Goal: Task Accomplishment & Management: Use online tool/utility

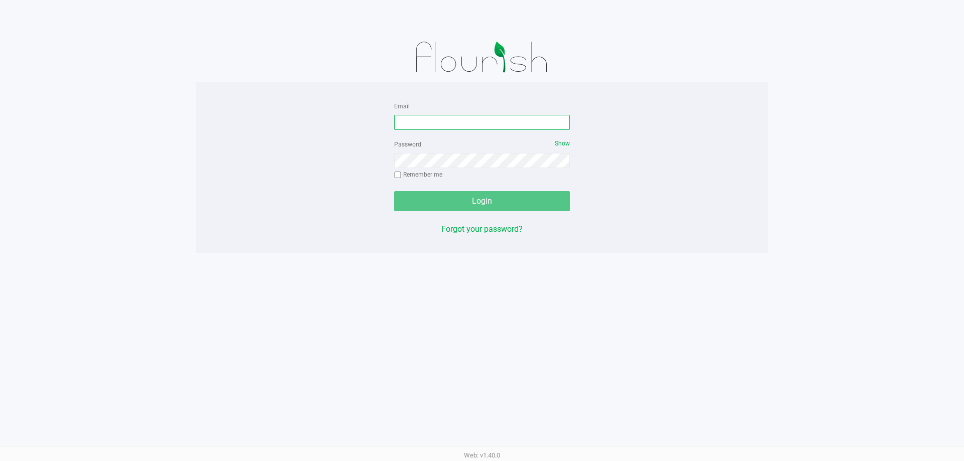
click at [414, 119] on input "Email" at bounding box center [482, 122] width 176 height 15
type input "[EMAIL_ADDRESS][DOMAIN_NAME]"
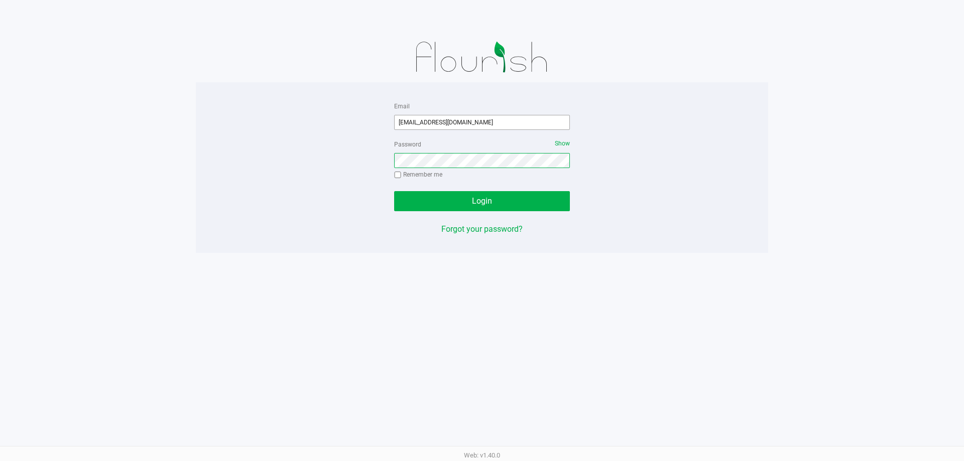
click at [394, 191] on button "Login" at bounding box center [482, 201] width 176 height 20
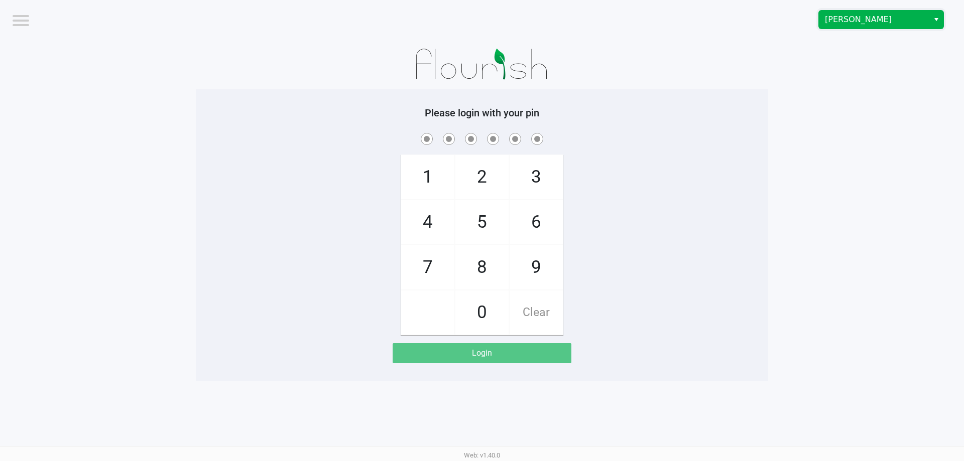
click at [920, 15] on span "Brandon WC" at bounding box center [874, 20] width 98 height 12
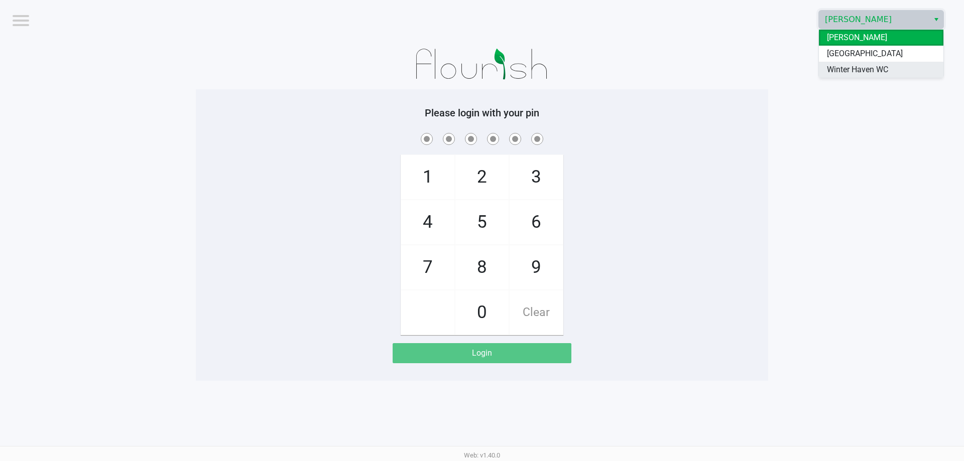
click at [872, 70] on span "Winter Haven WC" at bounding box center [857, 70] width 61 height 12
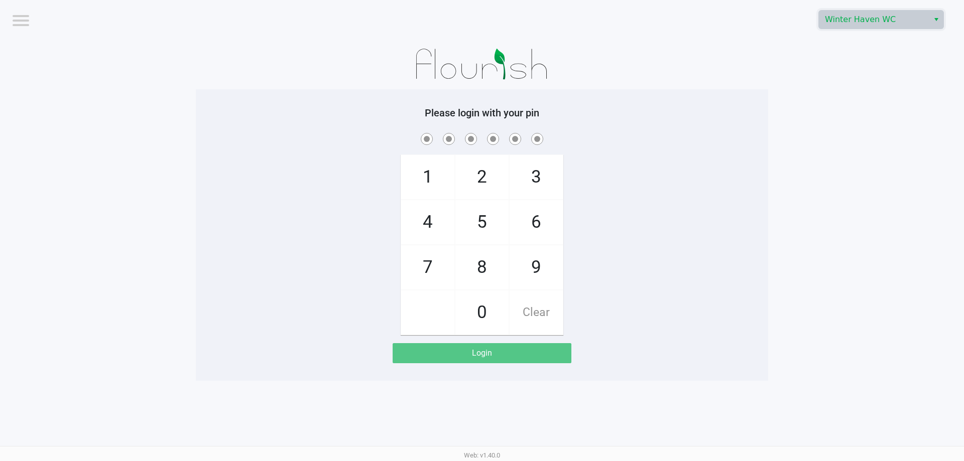
click at [839, 120] on app-pos-login-wrapper "Logout Winter Haven WC Please login with your pin 1 4 7 2 5 8 0 3 6 9 Clear Log…" at bounding box center [482, 190] width 964 height 381
checkbox input "true"
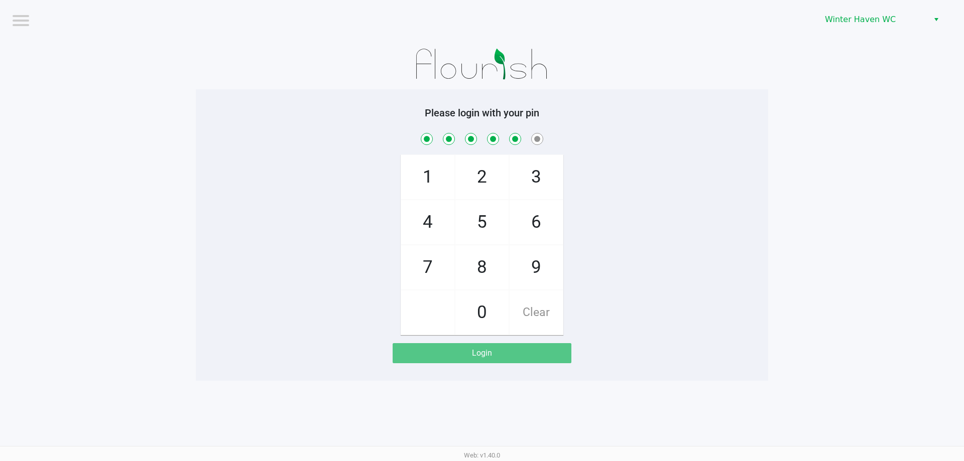
checkbox input "true"
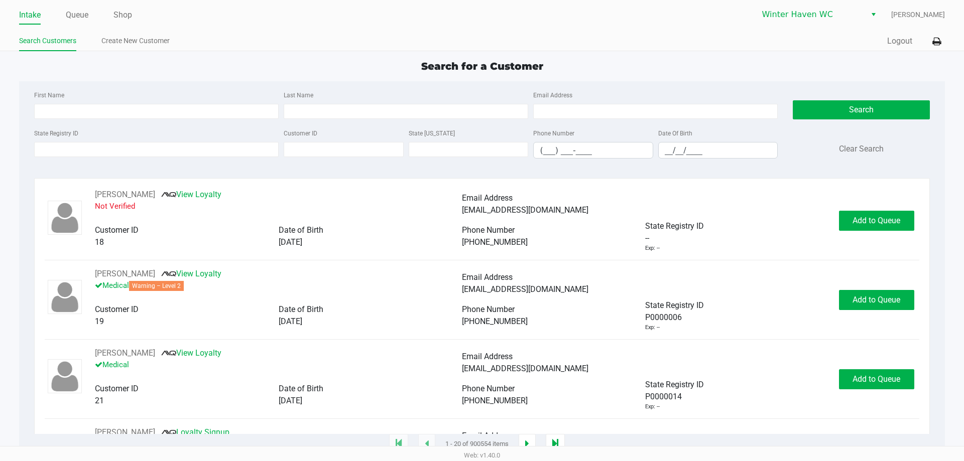
click at [138, 74] on div "Search for a Customer First Name Last Name Email Address State Registry ID Cust…" at bounding box center [481, 252] width 925 height 386
type input "JENNIFER"
type input "HAJIAN"
type input "10/23/1985"
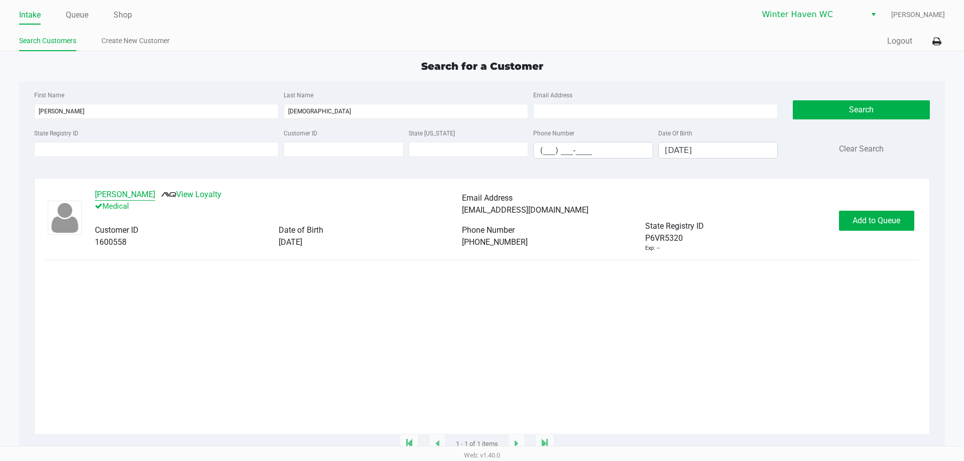
click at [123, 195] on button "Nikki HAJIAN" at bounding box center [125, 195] width 60 height 12
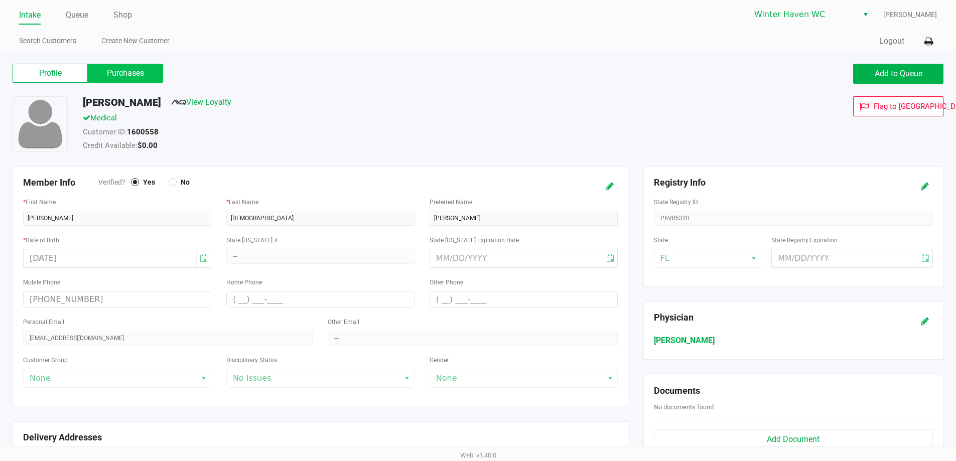
click at [126, 69] on label "Purchases" at bounding box center [125, 73] width 75 height 19
click at [0, 0] on 1 "Purchases" at bounding box center [0, 0] width 0 height 0
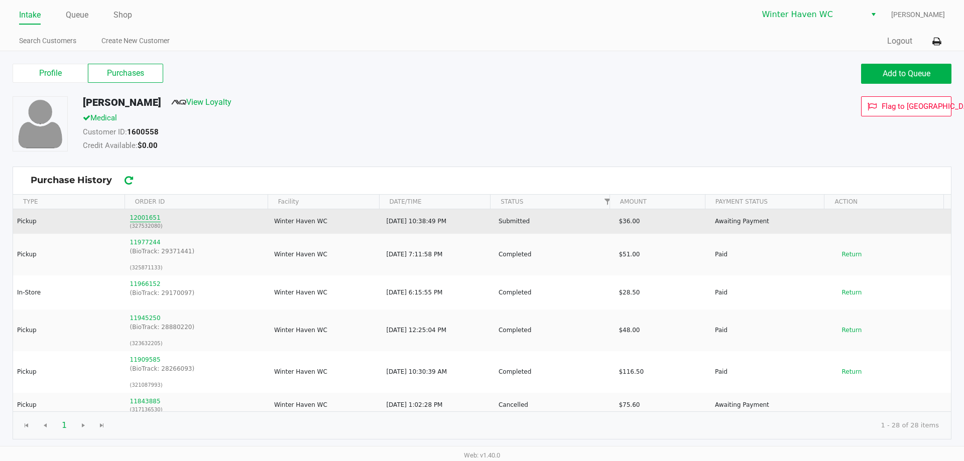
click at [144, 217] on button "12001651" at bounding box center [145, 217] width 31 height 9
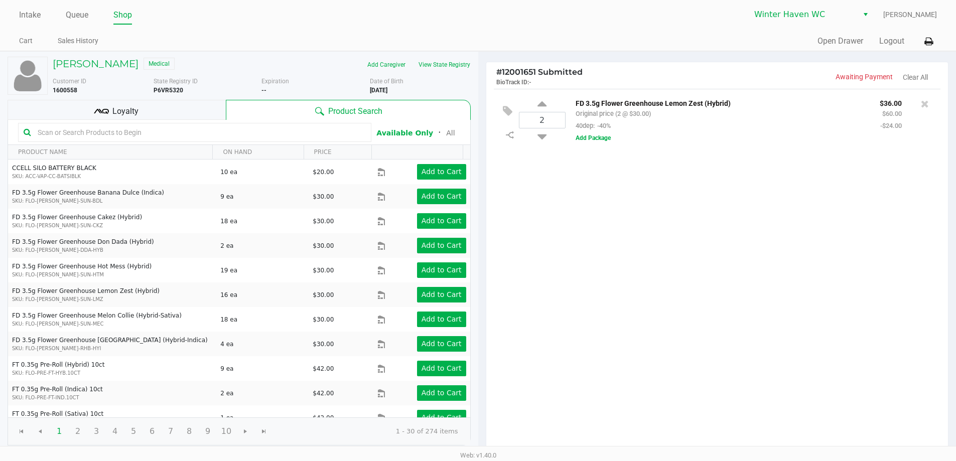
click at [104, 103] on div "Loyalty" at bounding box center [117, 110] width 218 height 20
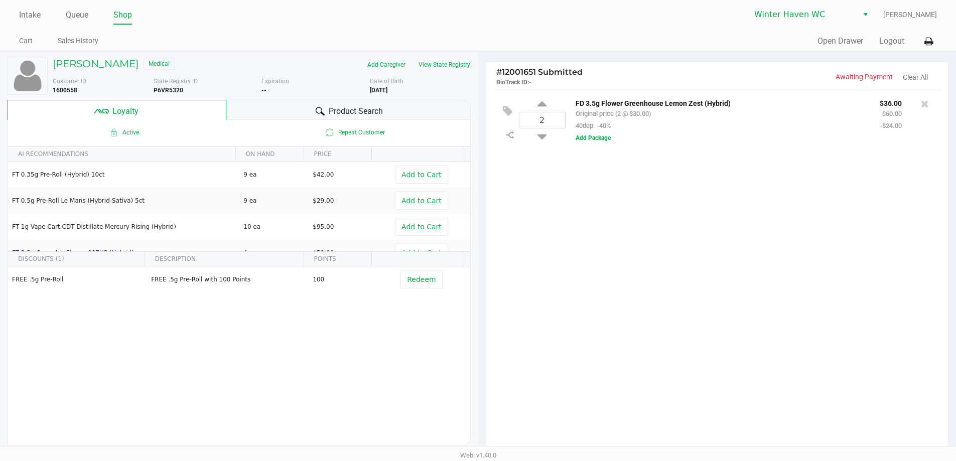
click at [411, 106] on div "Product Search" at bounding box center [348, 110] width 244 height 20
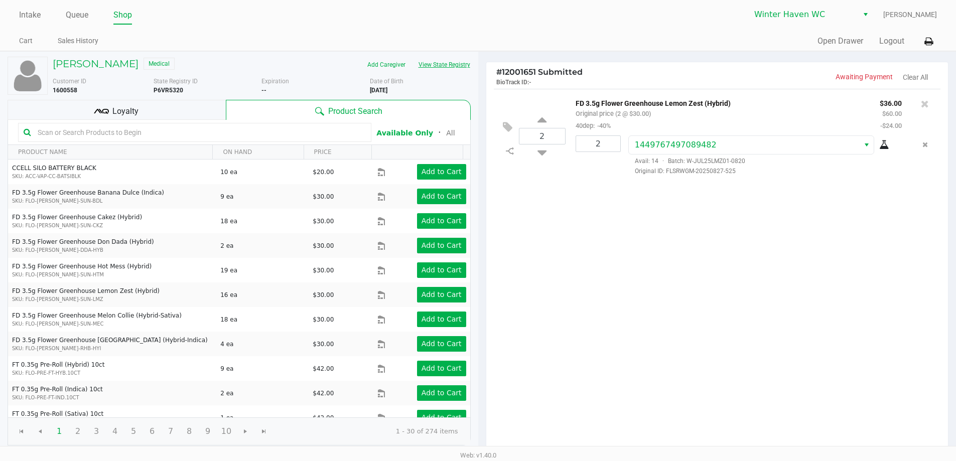
click at [454, 64] on button "View State Registry" at bounding box center [441, 65] width 59 height 16
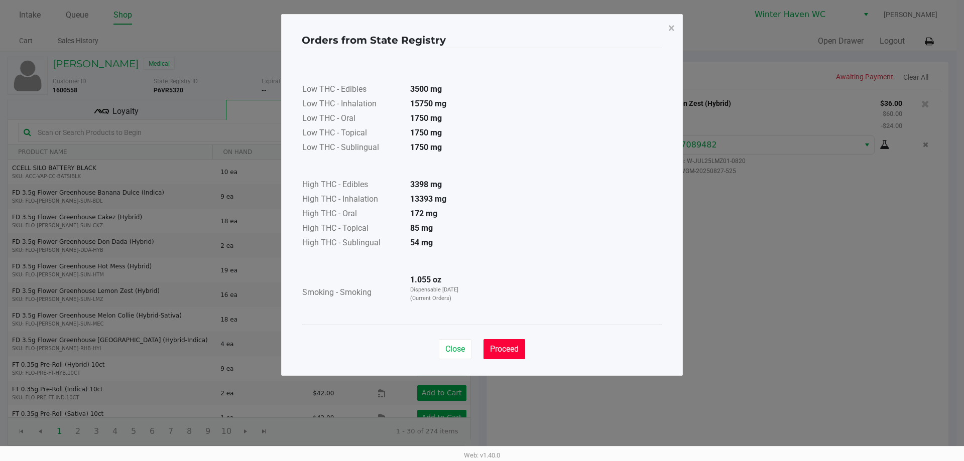
click at [497, 349] on span "Proceed" at bounding box center [504, 349] width 29 height 10
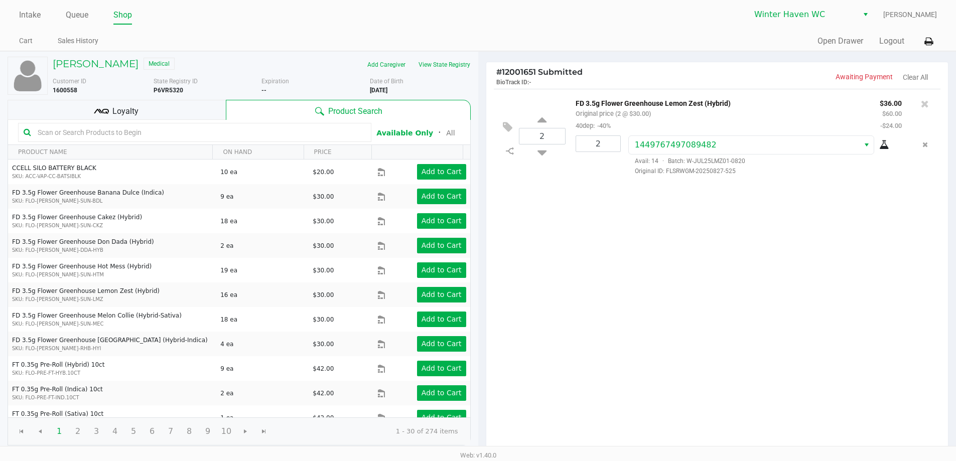
click at [135, 111] on span "Loyalty" at bounding box center [125, 111] width 26 height 12
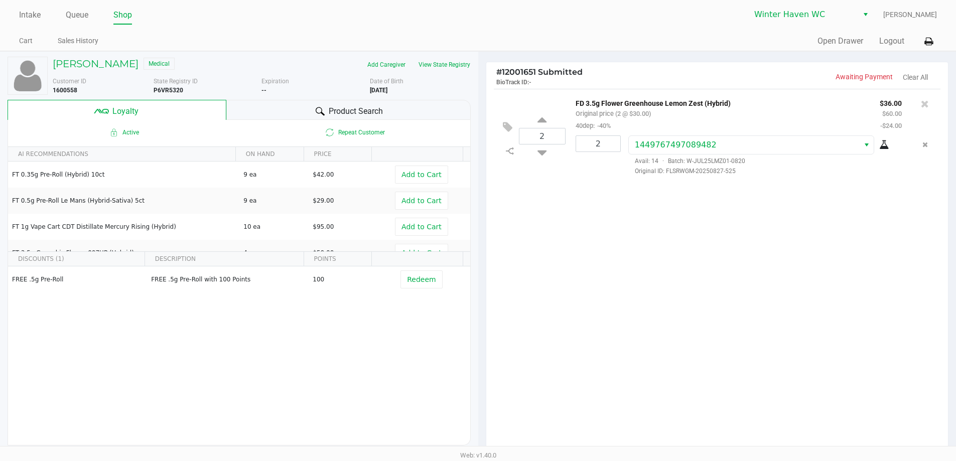
click at [318, 115] on icon at bounding box center [320, 111] width 9 height 9
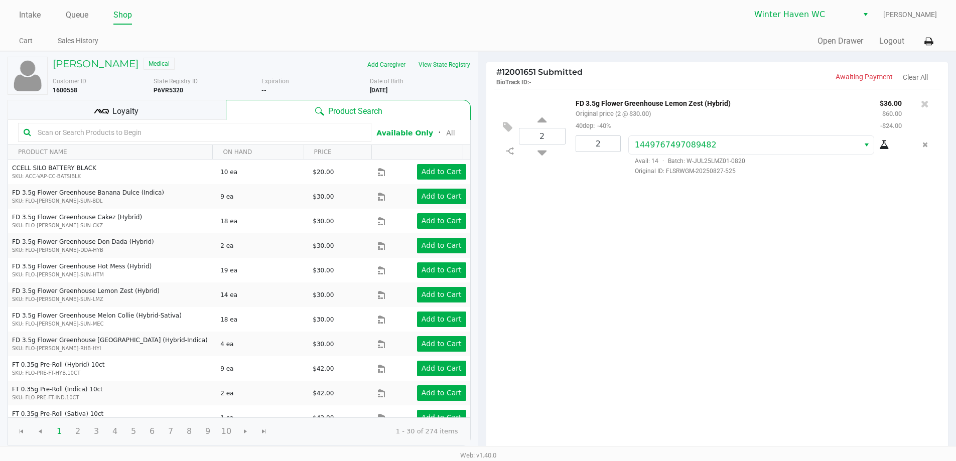
click at [226, 137] on input "text" at bounding box center [200, 132] width 332 height 15
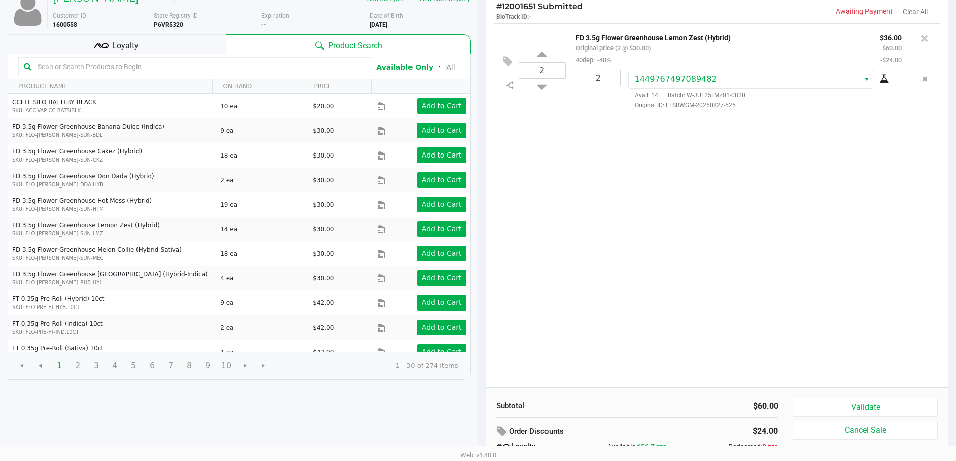
scroll to position [115, 0]
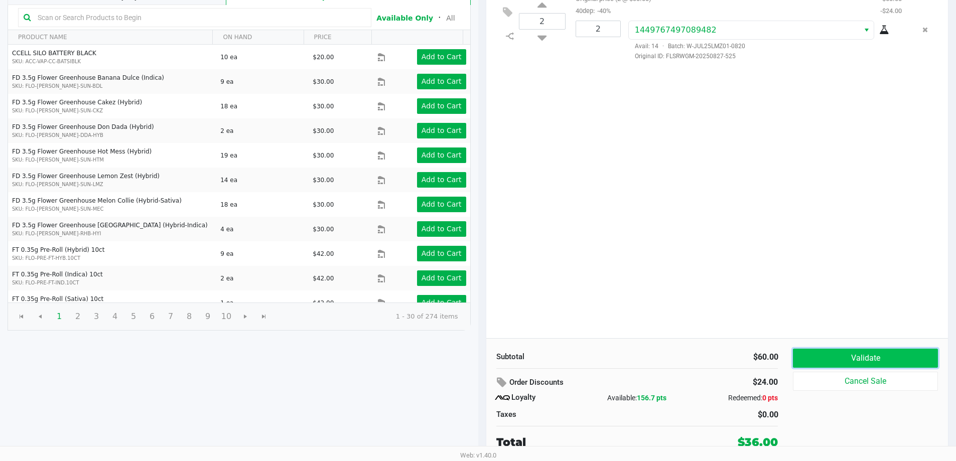
click at [848, 361] on button "Validate" at bounding box center [865, 358] width 145 height 19
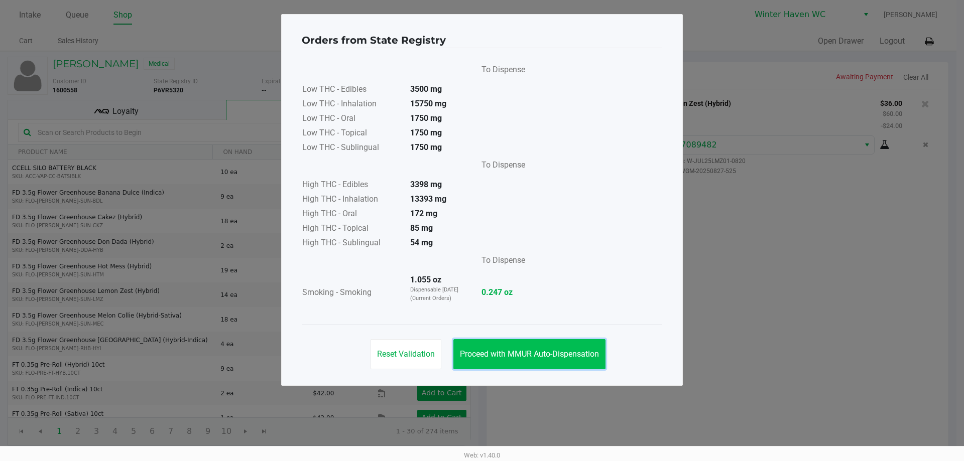
click at [575, 346] on button "Proceed with MMUR Auto-Dispensation" at bounding box center [529, 354] width 152 height 30
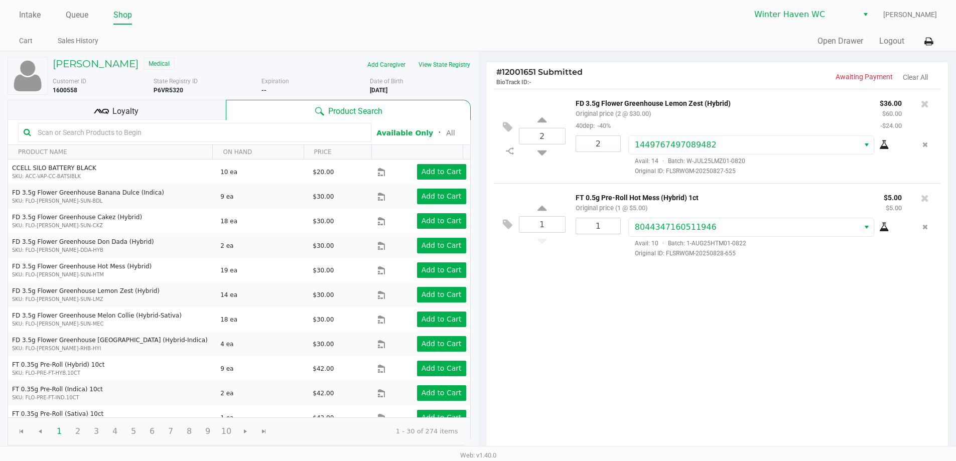
click at [162, 114] on div "Loyalty" at bounding box center [117, 110] width 218 height 20
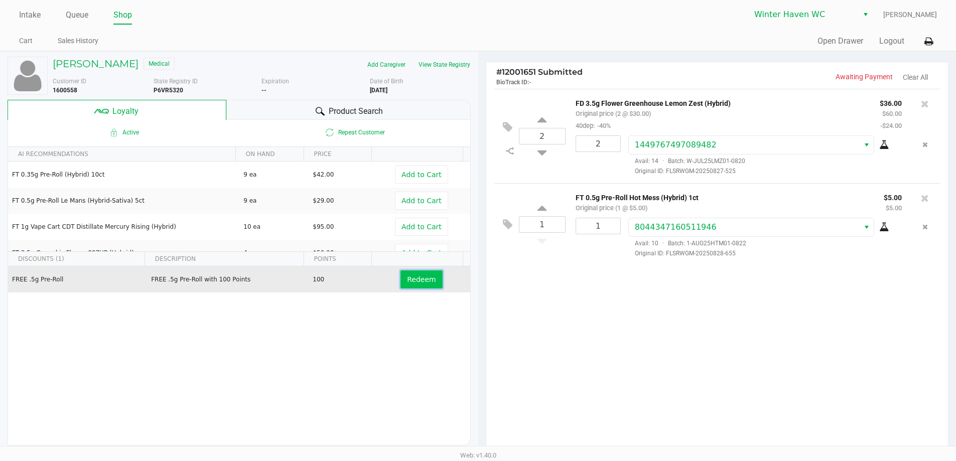
click at [407, 280] on span "Redeem" at bounding box center [421, 280] width 29 height 8
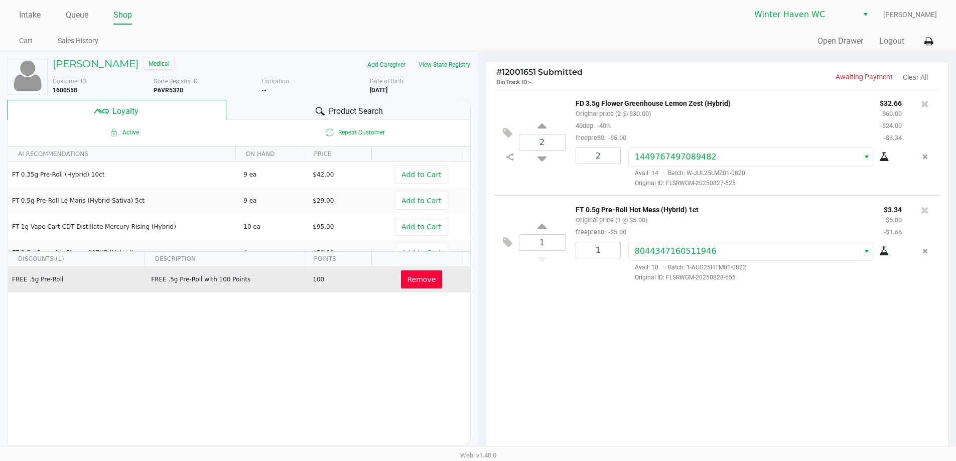
scroll to position [115, 0]
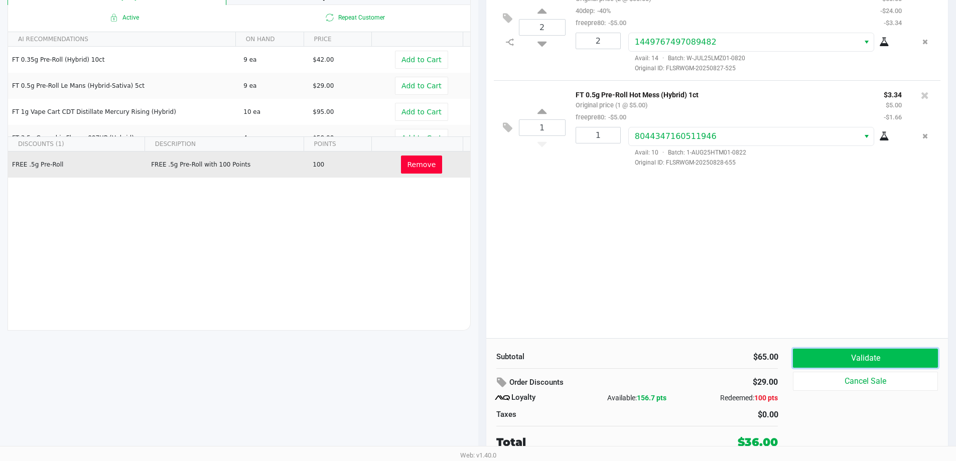
click at [865, 360] on button "Validate" at bounding box center [865, 358] width 145 height 19
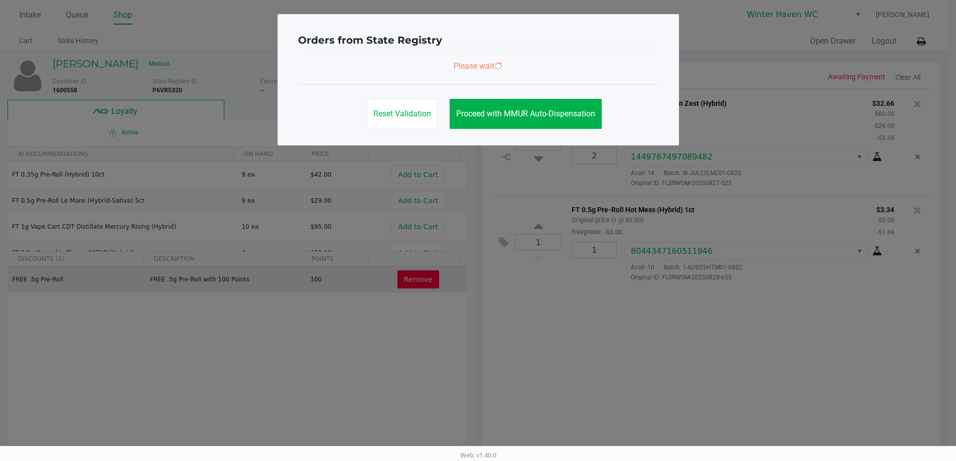
scroll to position [0, 0]
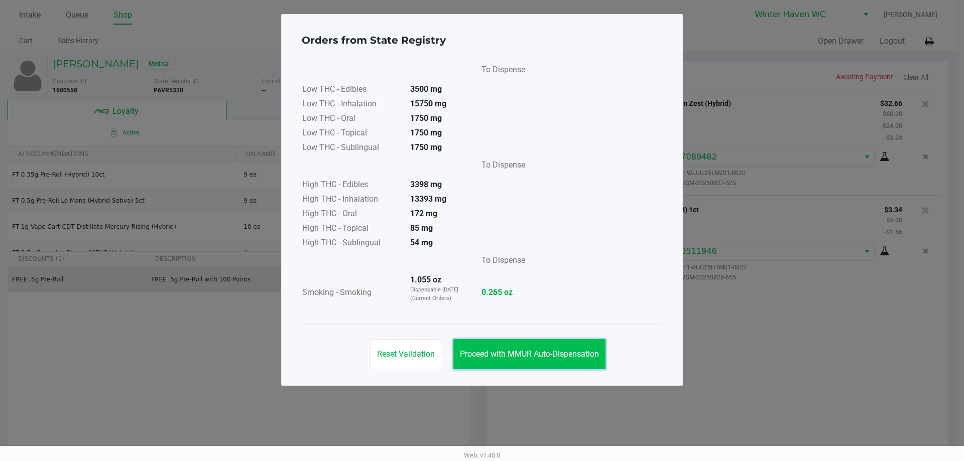
click at [564, 349] on span "Proceed with MMUR Auto-Dispensation" at bounding box center [529, 354] width 139 height 10
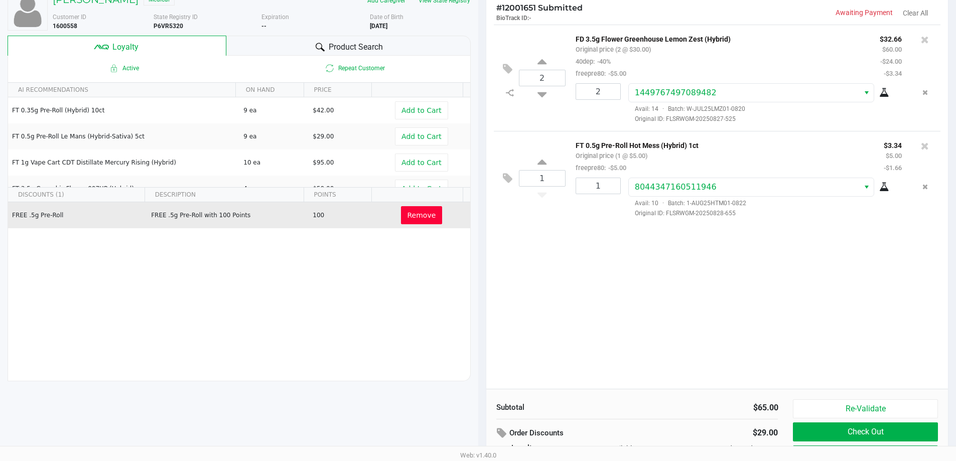
scroll to position [115, 0]
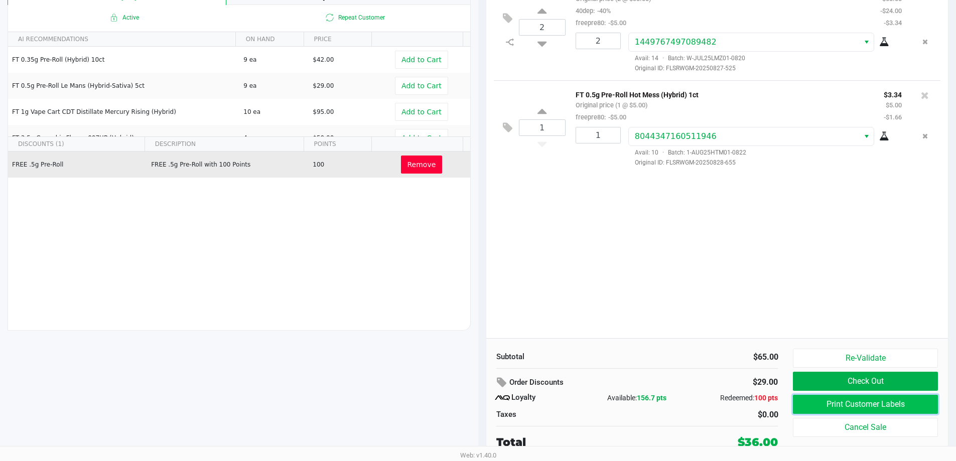
click at [849, 403] on button "Print Customer Labels" at bounding box center [865, 404] width 145 height 19
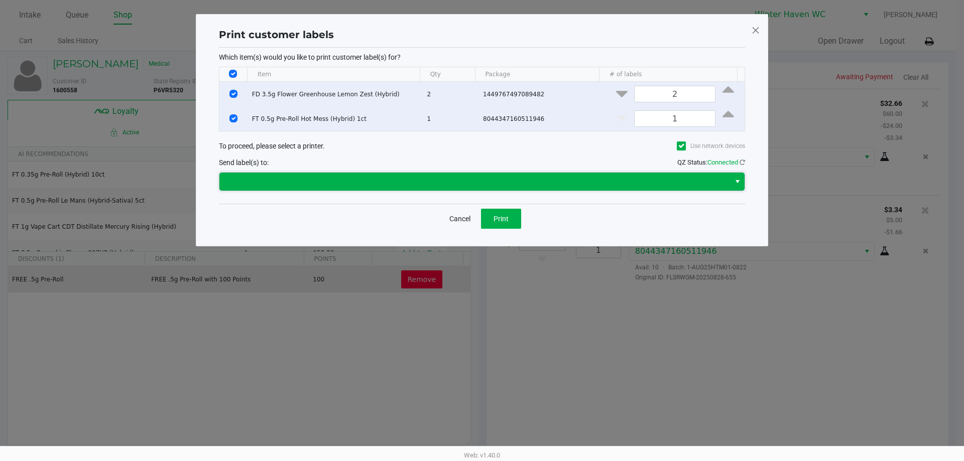
click at [406, 180] on span at bounding box center [474, 182] width 498 height 12
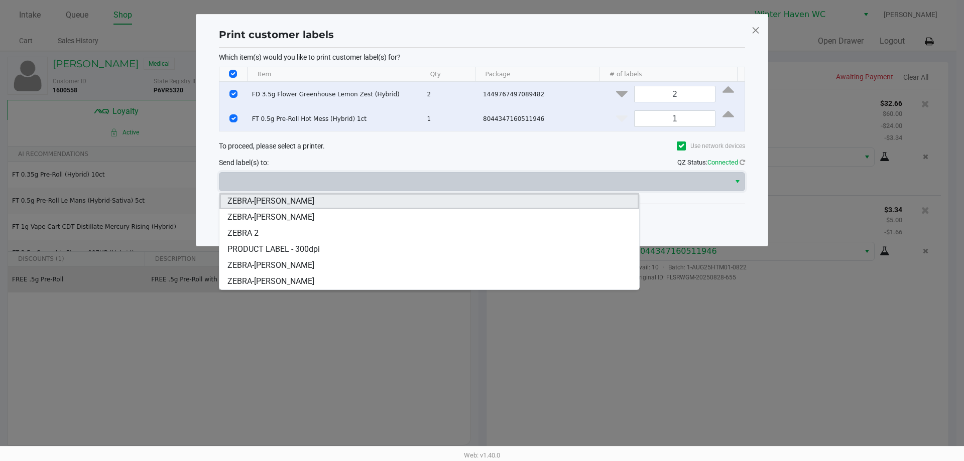
click at [267, 201] on span "ZEBRA-JAMES-OTTO" at bounding box center [270, 201] width 87 height 12
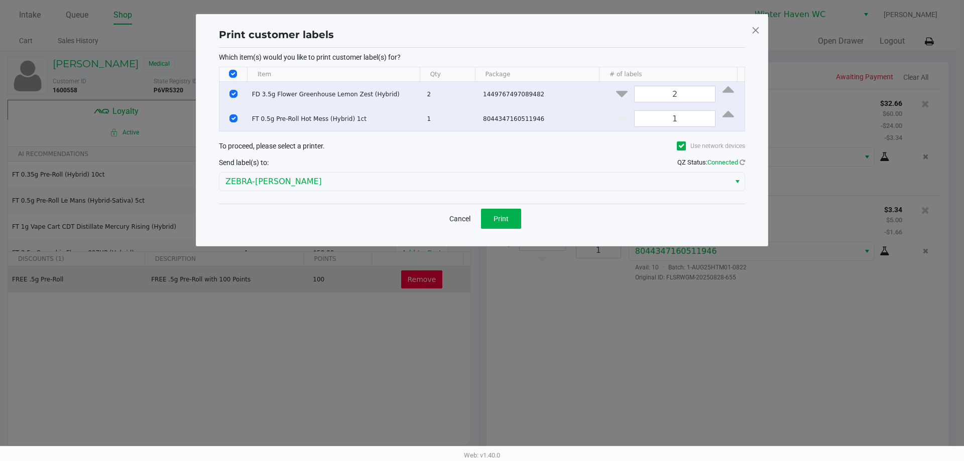
click at [296, 218] on div "Cancel Print" at bounding box center [482, 219] width 526 height 30
click at [506, 228] on button "Print" at bounding box center [501, 219] width 40 height 20
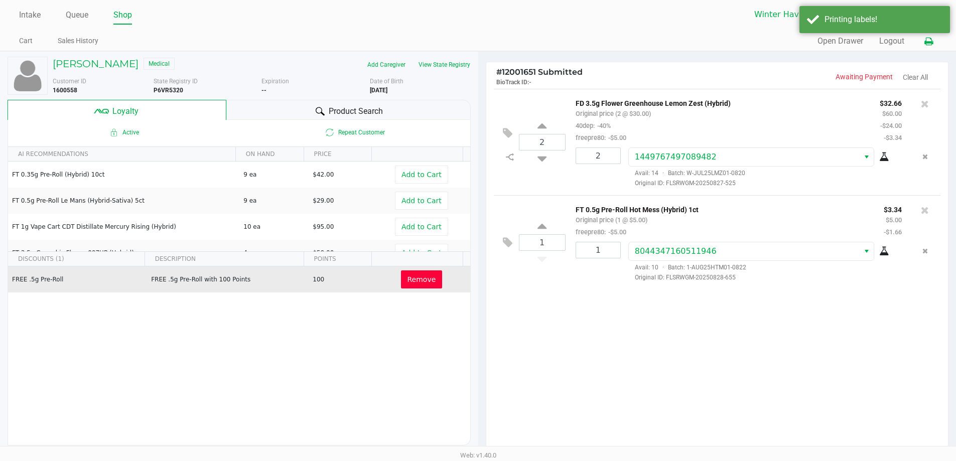
click at [931, 45] on icon at bounding box center [928, 41] width 9 height 7
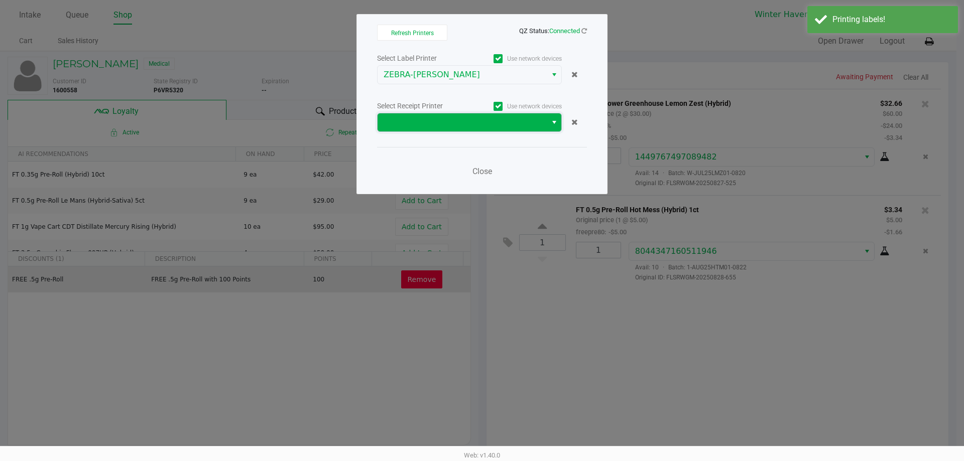
click at [465, 127] on span at bounding box center [461, 122] width 157 height 12
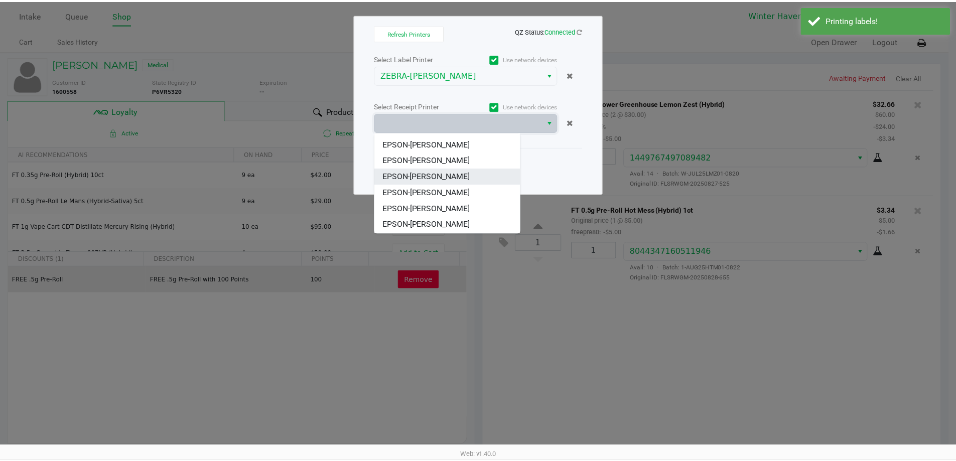
scroll to position [44, 0]
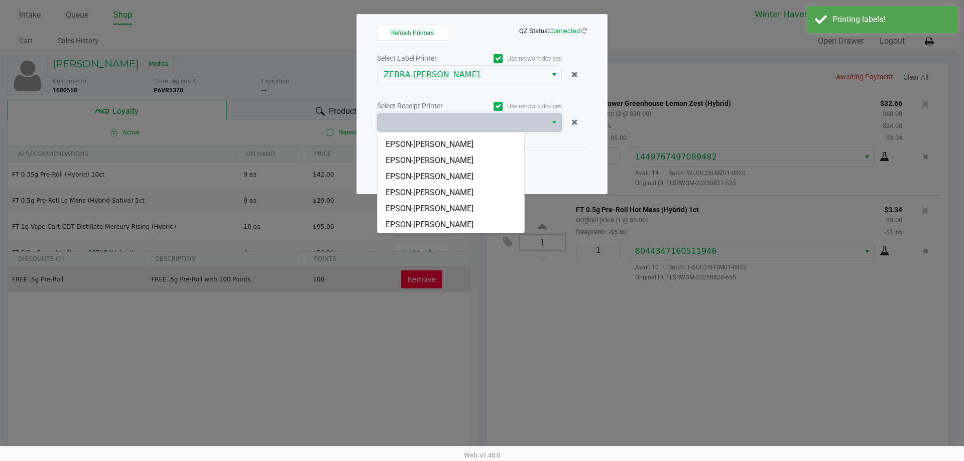
click at [456, 193] on span "EPSON-JAMES-OTTO" at bounding box center [429, 193] width 88 height 12
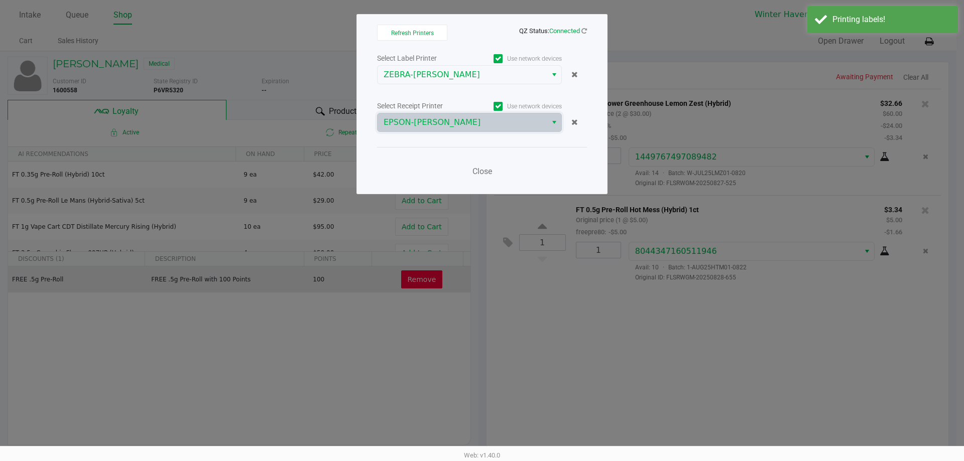
click at [398, 162] on div "Close" at bounding box center [482, 165] width 210 height 37
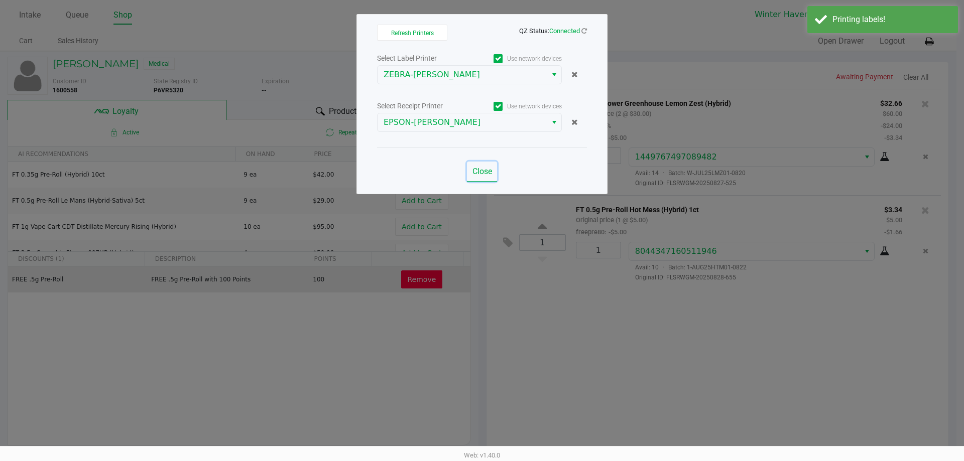
click at [485, 171] on span "Close" at bounding box center [482, 172] width 20 height 10
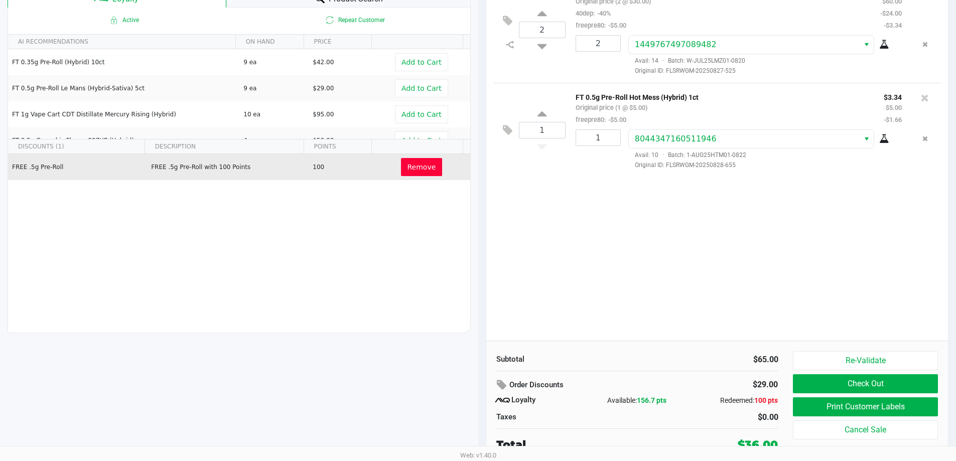
scroll to position [115, 0]
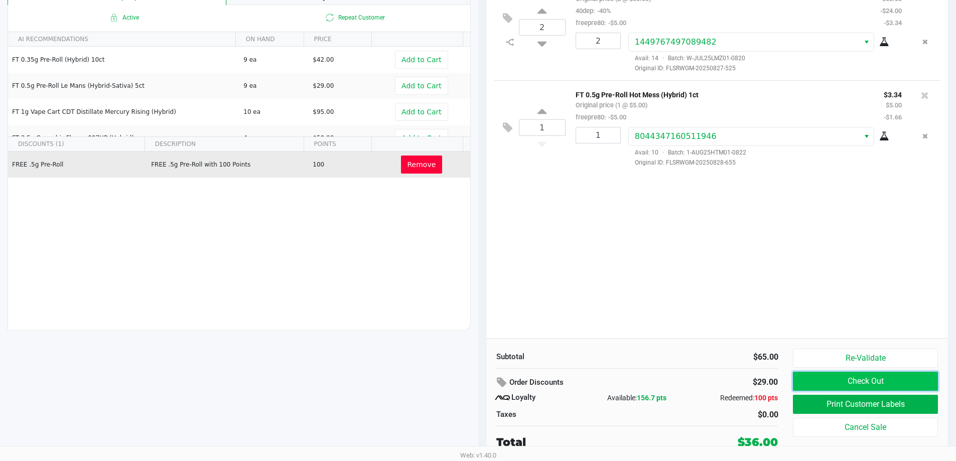
click at [851, 386] on button "Check Out" at bounding box center [865, 381] width 145 height 19
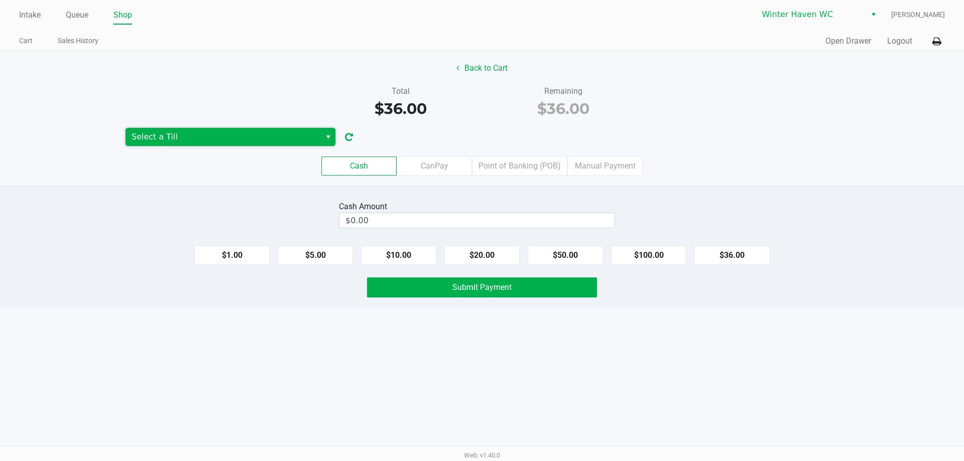
click at [207, 134] on span "Select a Till" at bounding box center [222, 137] width 183 height 12
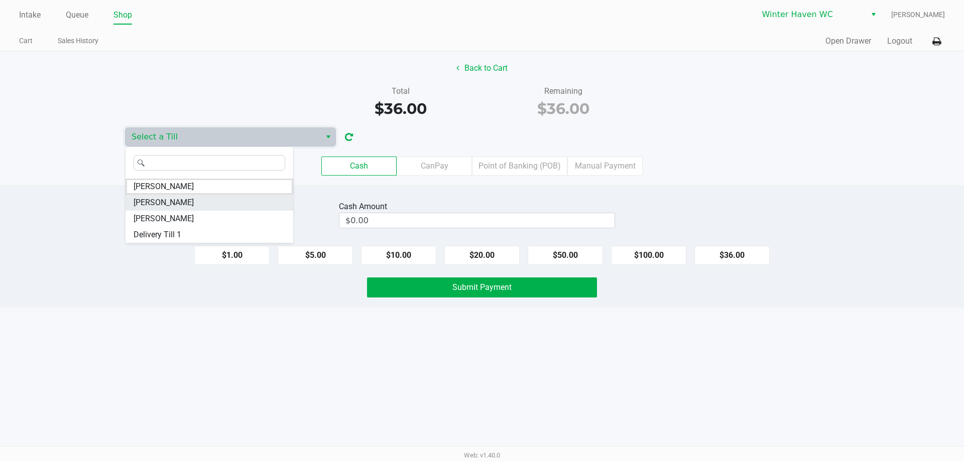
click at [183, 197] on li "JAMES-OTTO" at bounding box center [209, 203] width 168 height 16
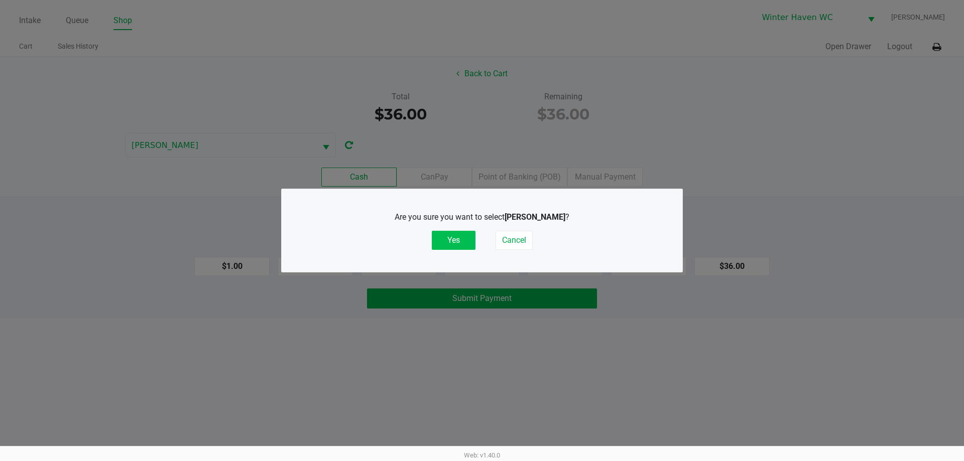
click at [447, 238] on button "Yes" at bounding box center [454, 240] width 44 height 19
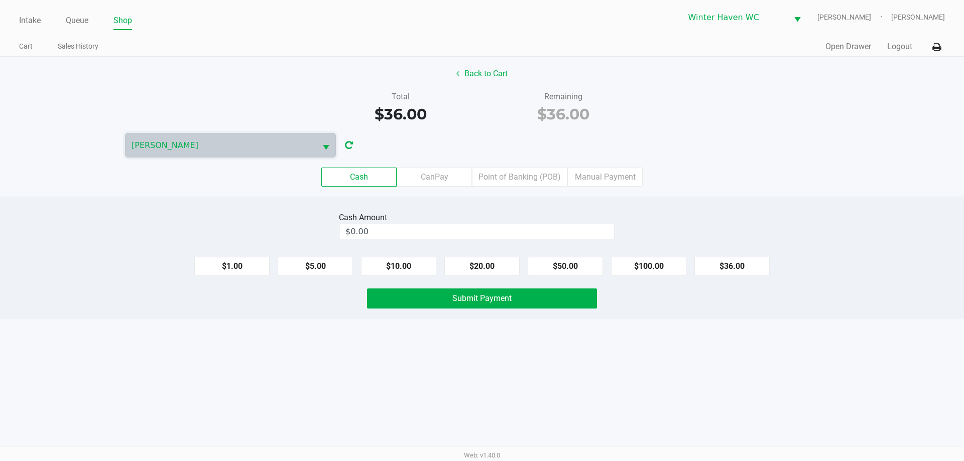
click at [168, 195] on div "Cash CanPay Point of Banking (POB) Manual Payment" at bounding box center [481, 177] width 979 height 39
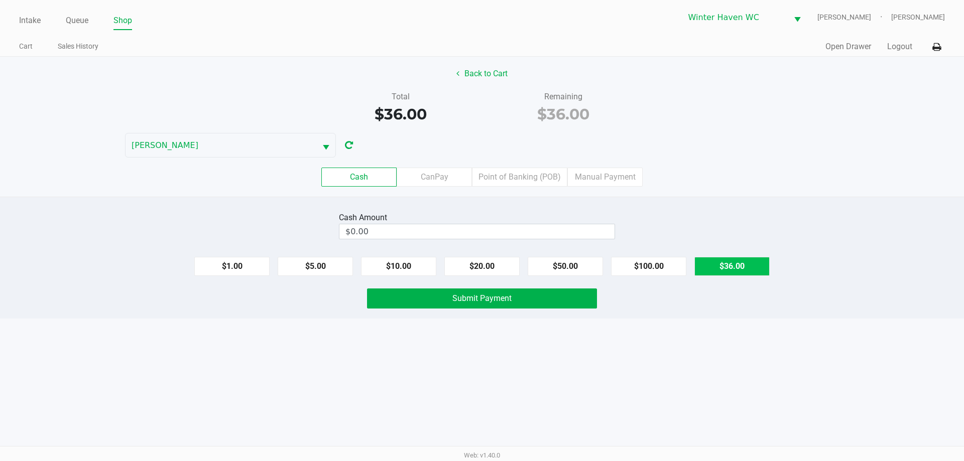
click at [734, 273] on button "$36.00" at bounding box center [731, 266] width 75 height 19
type input "$36.00"
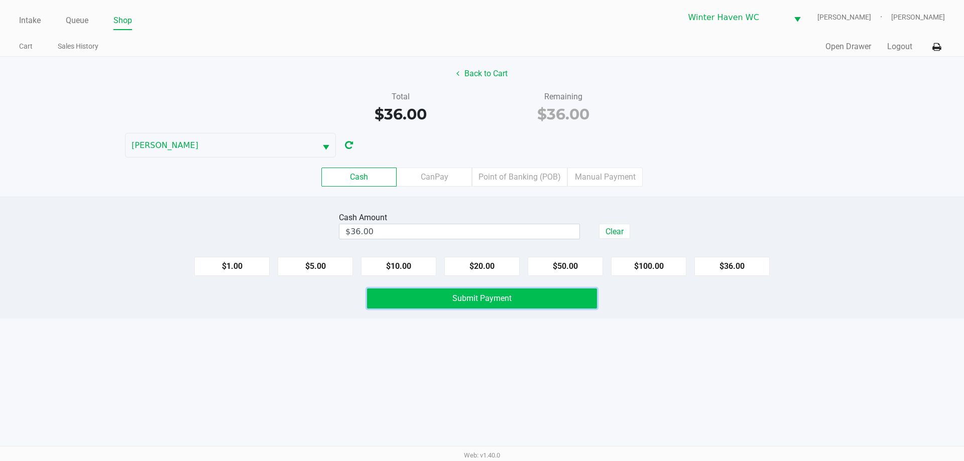
click at [558, 296] on button "Submit Payment" at bounding box center [482, 299] width 230 height 20
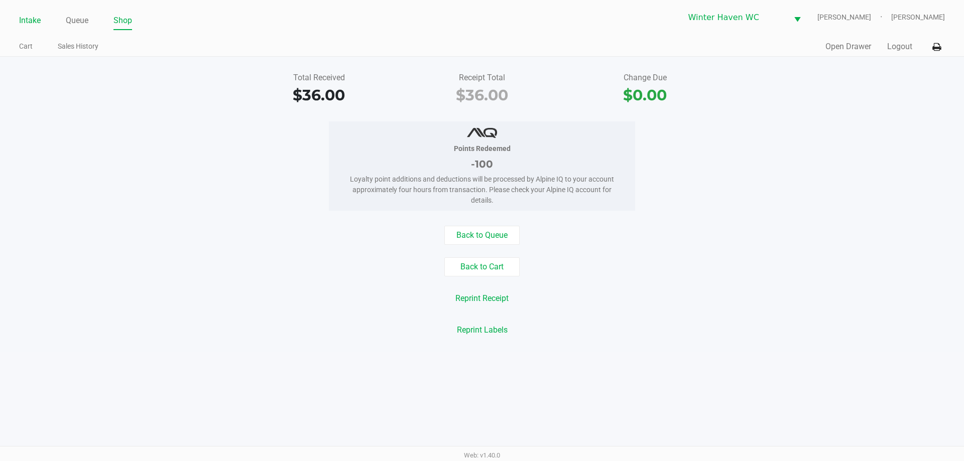
click at [28, 17] on link "Intake" at bounding box center [30, 21] width 22 height 14
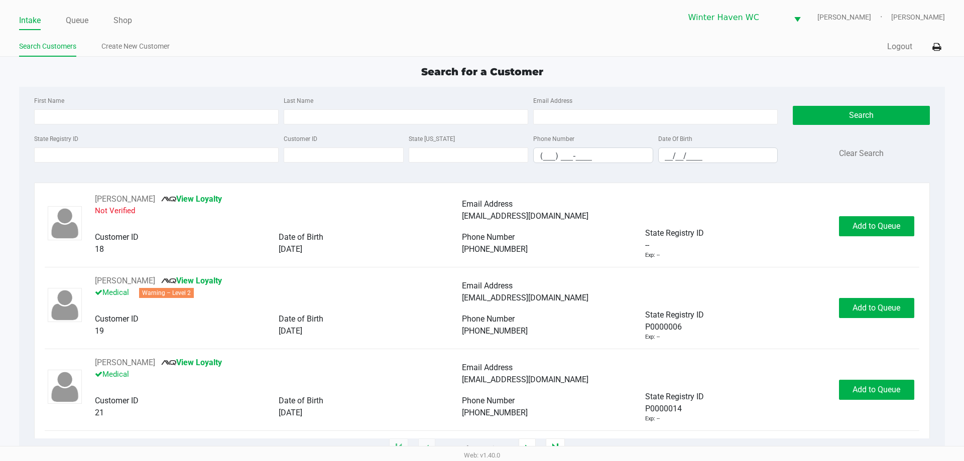
click at [138, 97] on div "First Name" at bounding box center [156, 109] width 249 height 30
click at [270, 54] on ul "Search Customers Create New Customer" at bounding box center [250, 47] width 463 height 17
click at [75, 25] on link "Queue" at bounding box center [77, 21] width 23 height 14
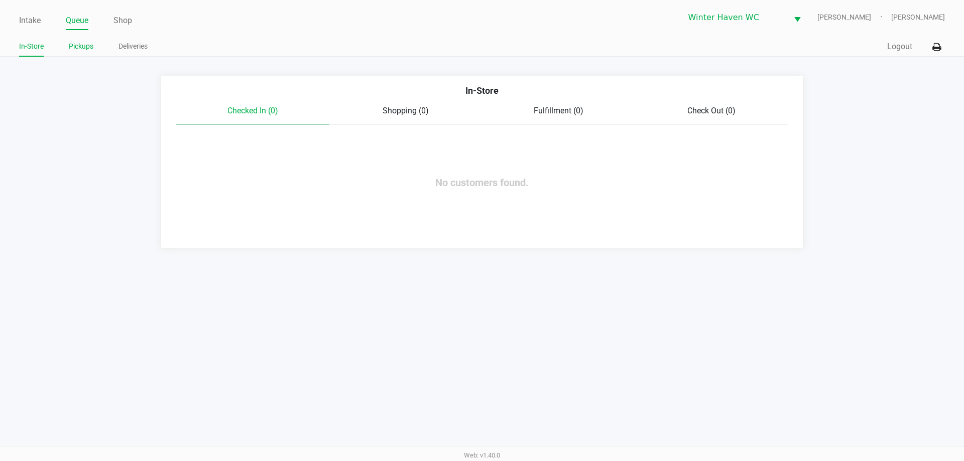
click at [84, 48] on link "Pickups" at bounding box center [81, 46] width 25 height 13
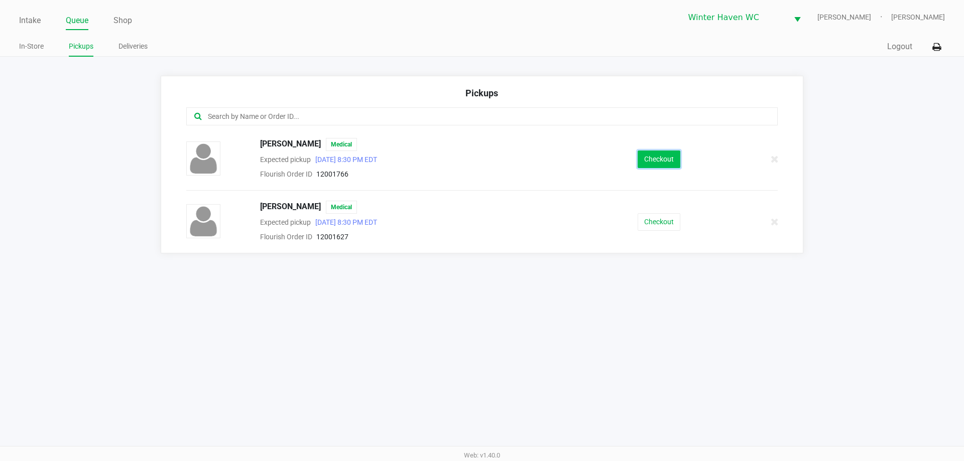
click at [666, 158] on button "Checkout" at bounding box center [658, 160] width 43 height 18
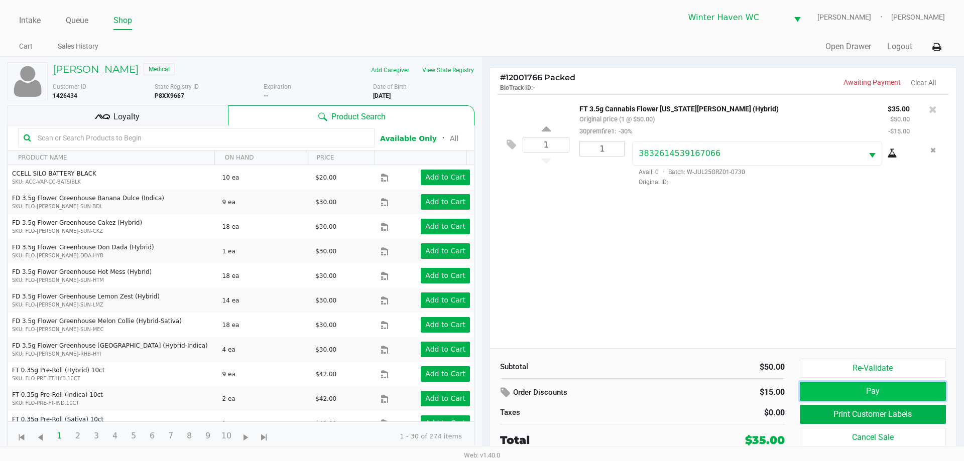
click at [834, 393] on button "Pay" at bounding box center [873, 391] width 146 height 19
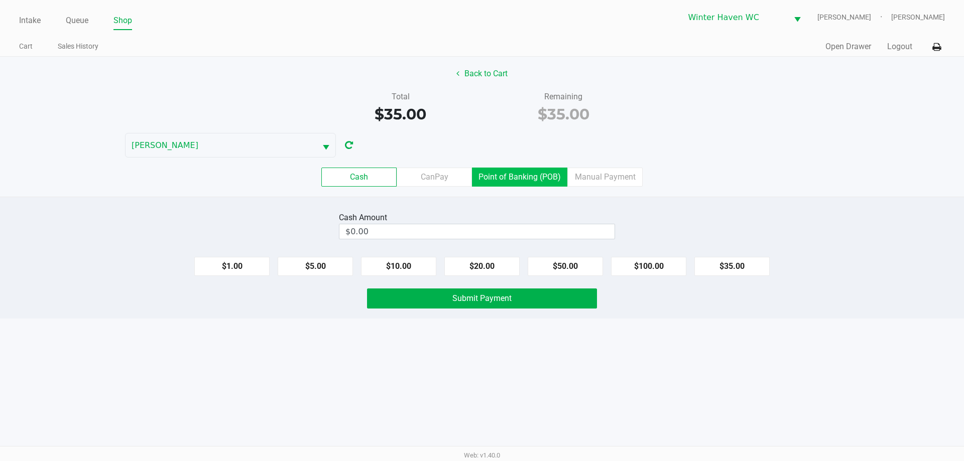
click at [527, 173] on label "Point of Banking (POB)" at bounding box center [519, 177] width 95 height 19
click at [0, 0] on 7 "Point of Banking (POB)" at bounding box center [0, 0] width 0 height 0
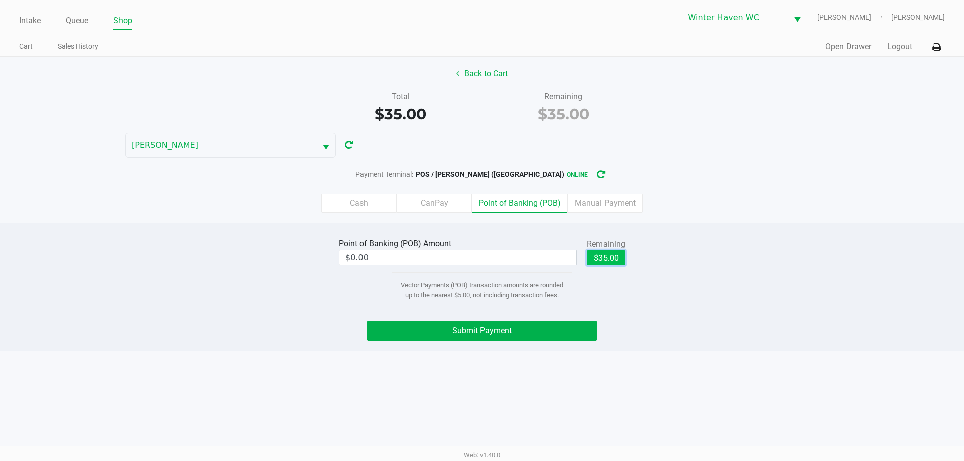
click at [611, 254] on button "$35.00" at bounding box center [606, 257] width 38 height 15
type input "$35.00"
click at [536, 336] on button "Submit Payment" at bounding box center [482, 331] width 230 height 20
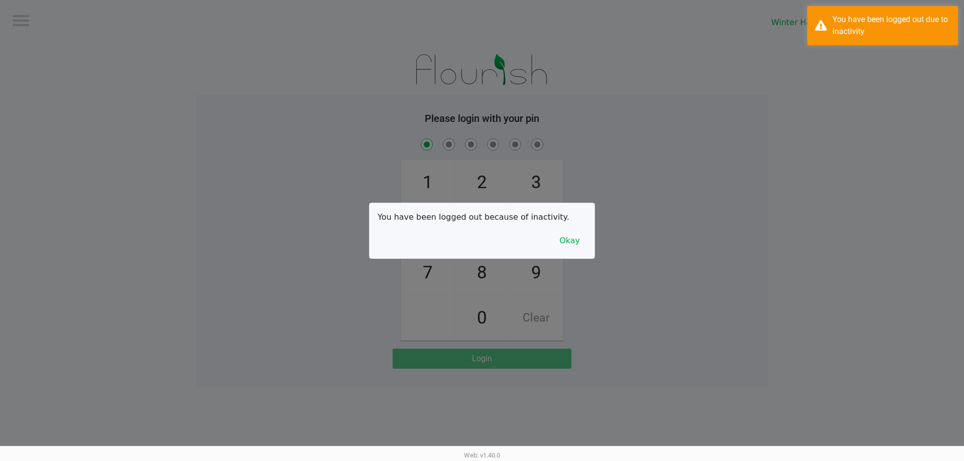
checkbox input "true"
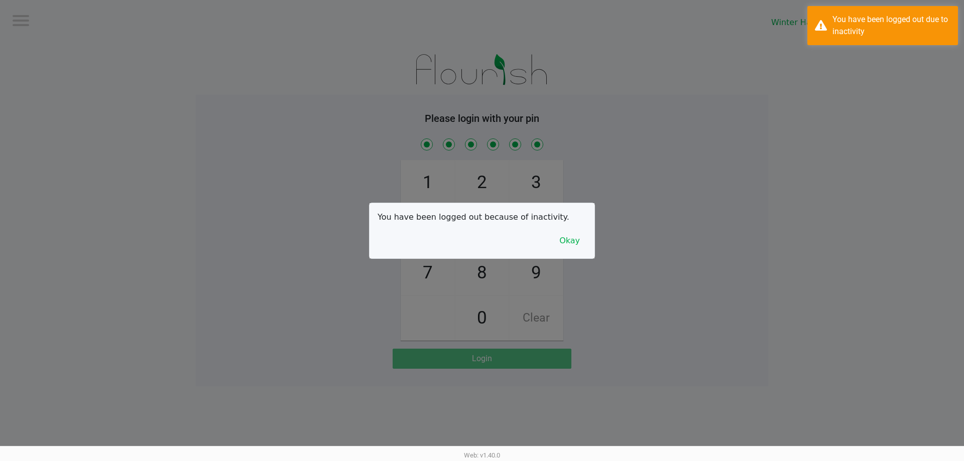
checkbox input "true"
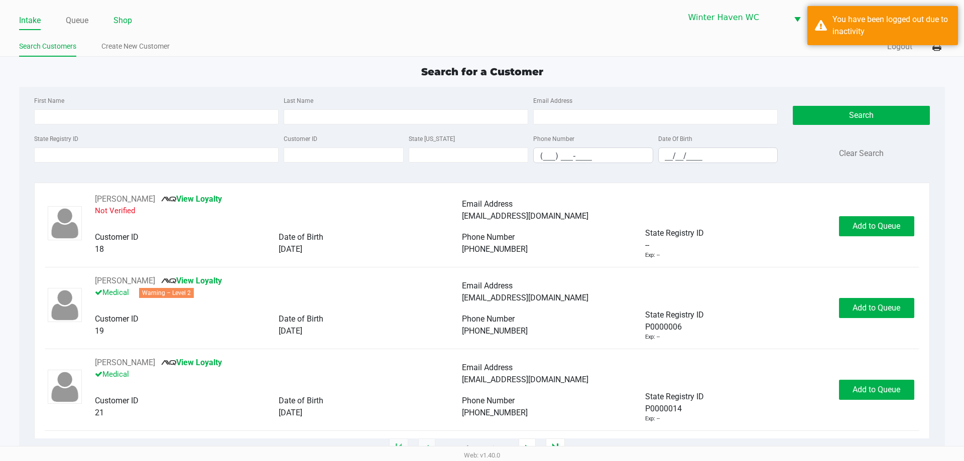
click at [120, 21] on link "Shop" at bounding box center [122, 21] width 19 height 14
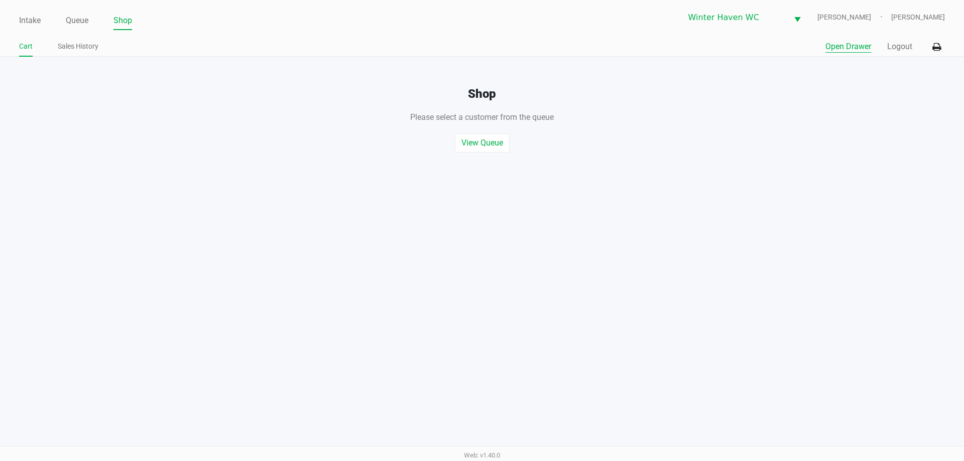
click at [826, 49] on button "Open Drawer" at bounding box center [848, 47] width 46 height 12
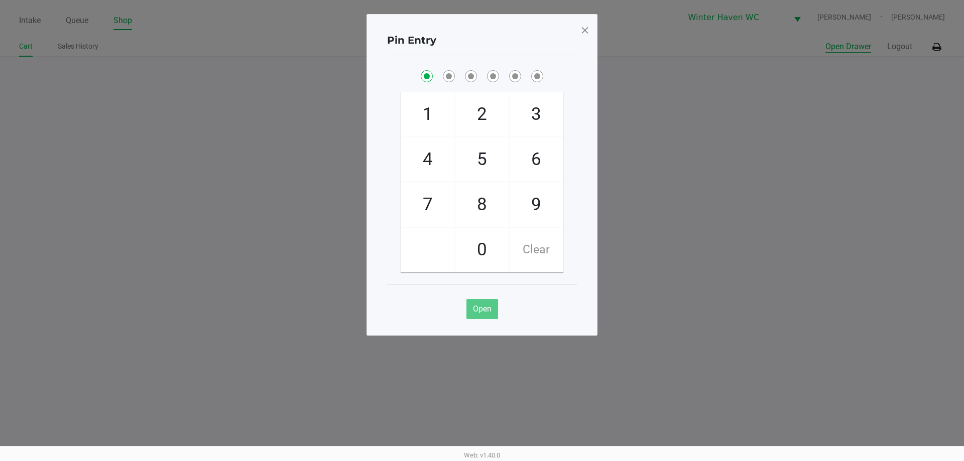
checkbox input "true"
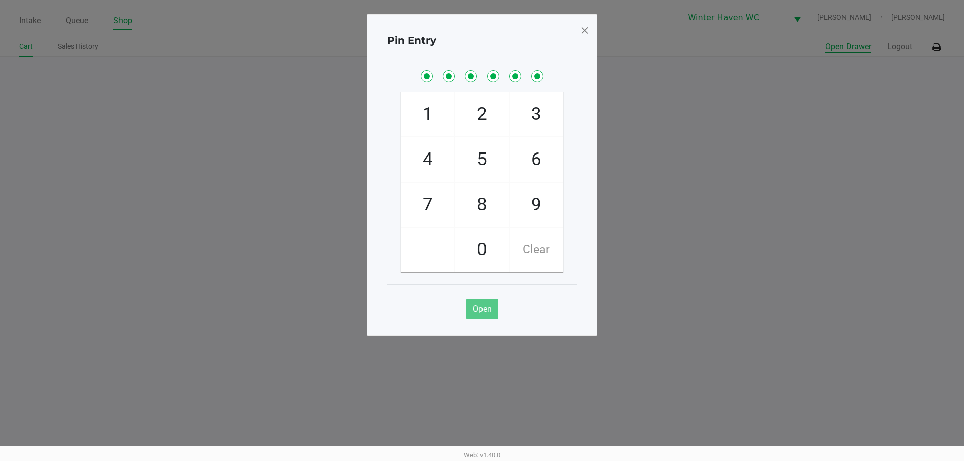
checkbox input "true"
click at [584, 31] on span at bounding box center [584, 30] width 9 height 16
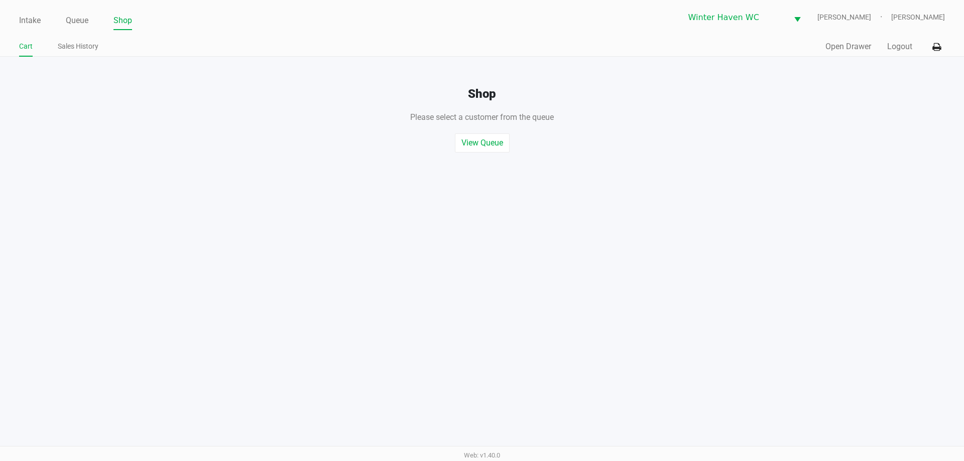
click at [424, 239] on div "Intake Queue Shop Winter Haven WC JAMES-OTTO Micah Harrison Cart Sales History …" at bounding box center [482, 230] width 964 height 461
click at [36, 19] on link "Intake" at bounding box center [30, 21] width 22 height 14
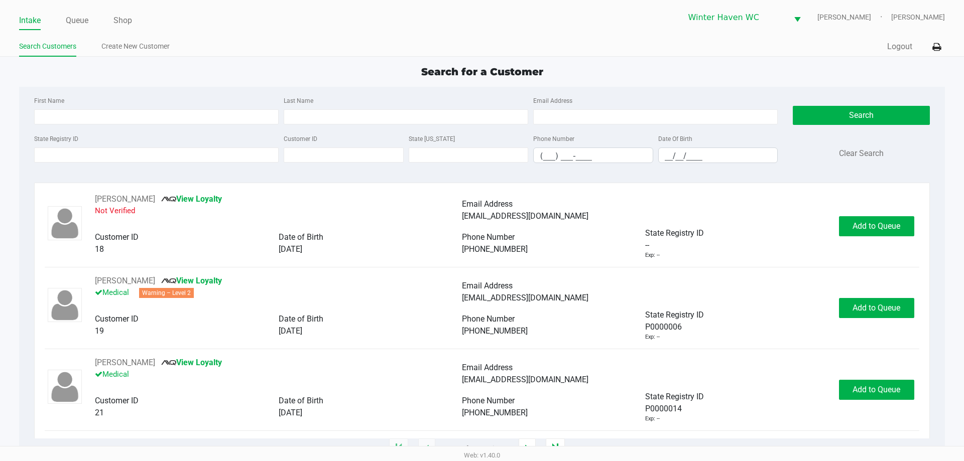
click at [387, 72] on div "Search for a Customer" at bounding box center [482, 71] width 940 height 15
type input "JENNIFER"
type input "YOUNG"
type input "12/08/1983"
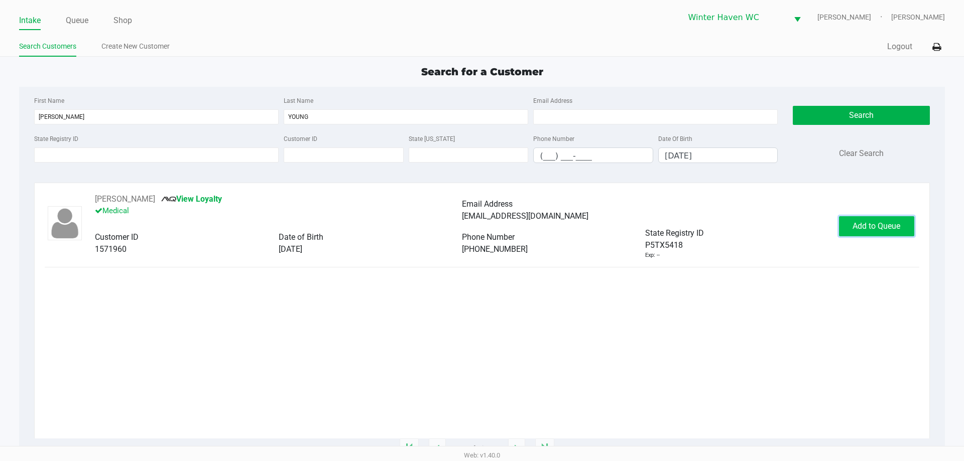
click at [883, 223] on span "Add to Queue" at bounding box center [876, 226] width 48 height 10
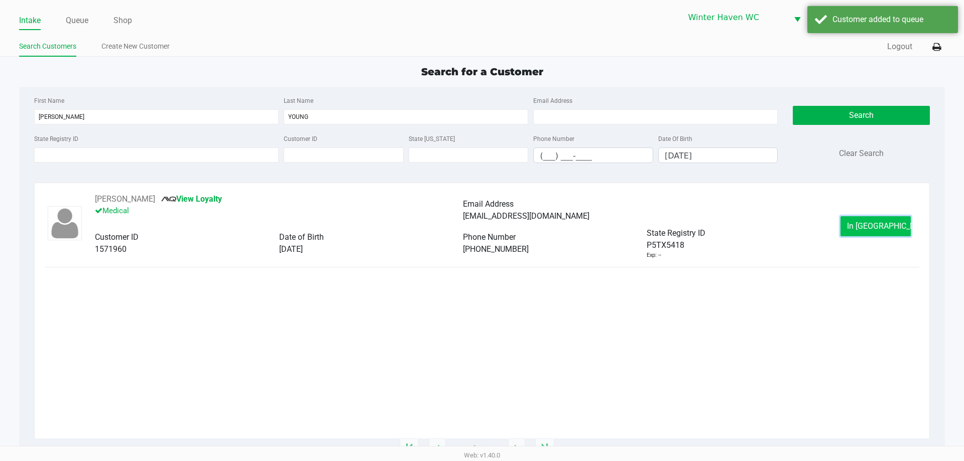
click at [878, 229] on span "In Queue" at bounding box center [889, 226] width 84 height 10
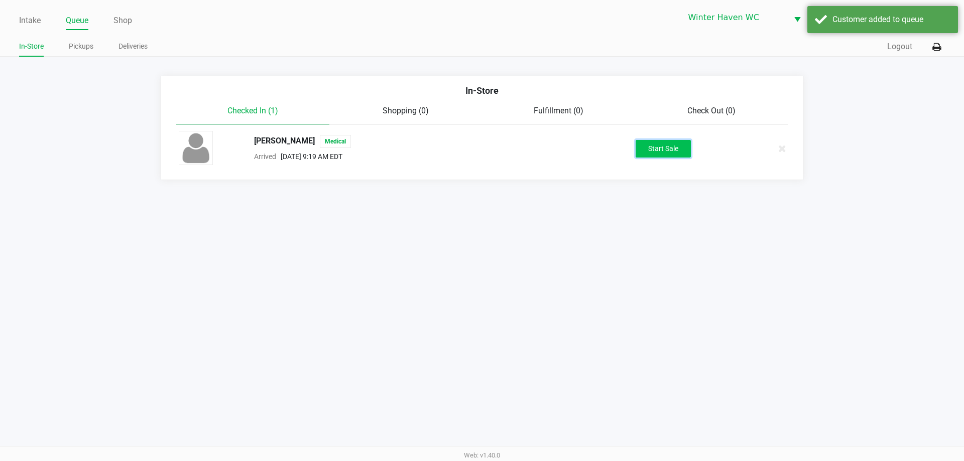
click at [685, 151] on button "Start Sale" at bounding box center [662, 149] width 55 height 18
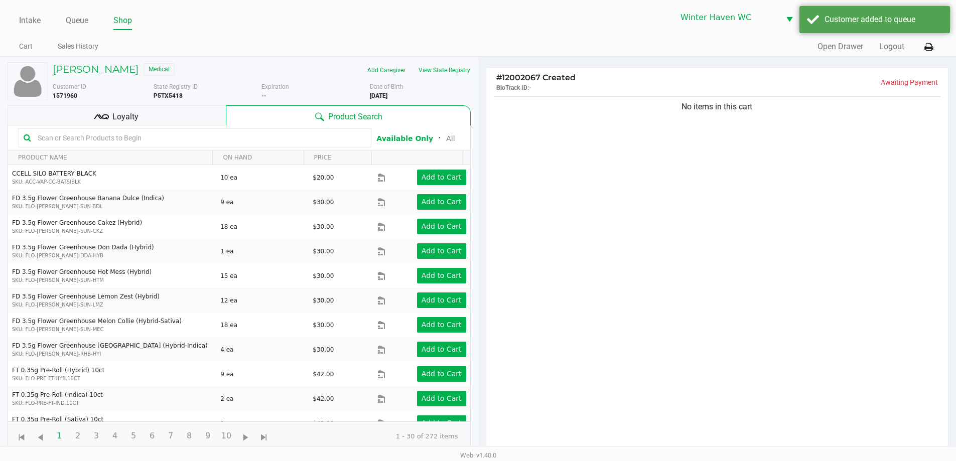
click at [172, 111] on div "Loyalty" at bounding box center [117, 115] width 218 height 20
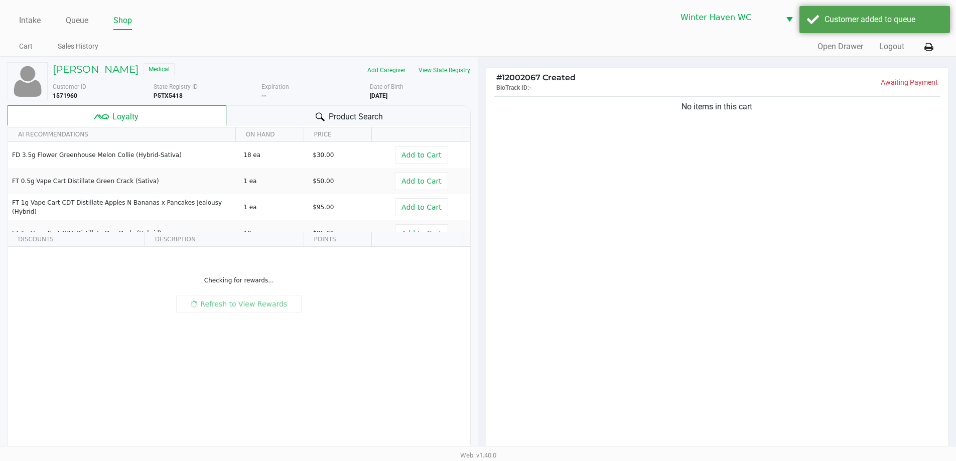
click at [453, 77] on button "View State Registry" at bounding box center [441, 70] width 59 height 16
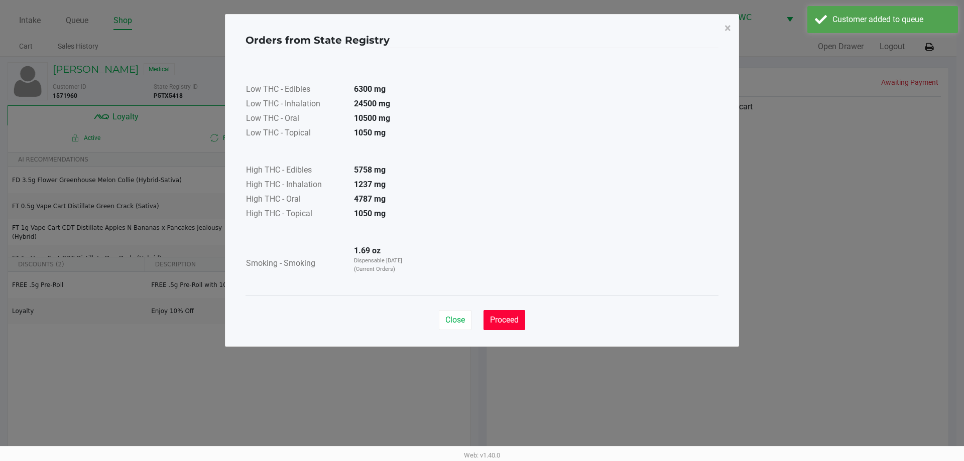
click at [506, 327] on button "Proceed" at bounding box center [504, 320] width 42 height 20
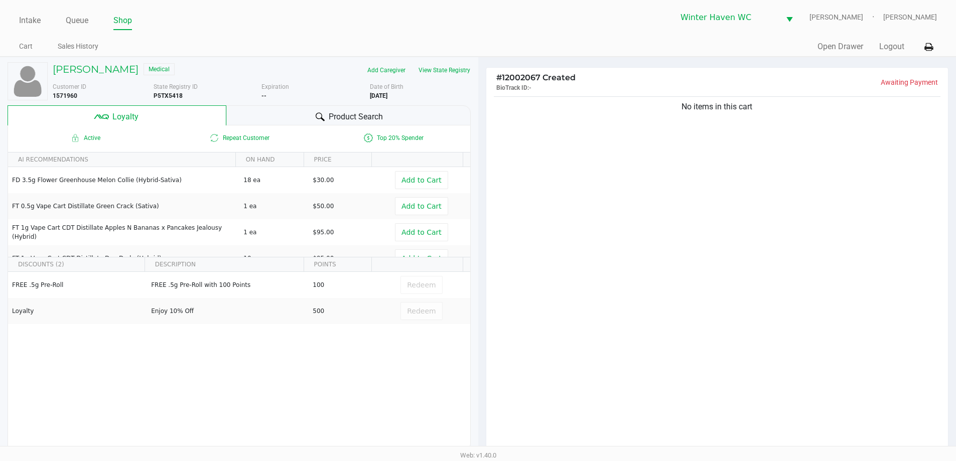
click at [314, 121] on div at bounding box center [320, 117] width 12 height 12
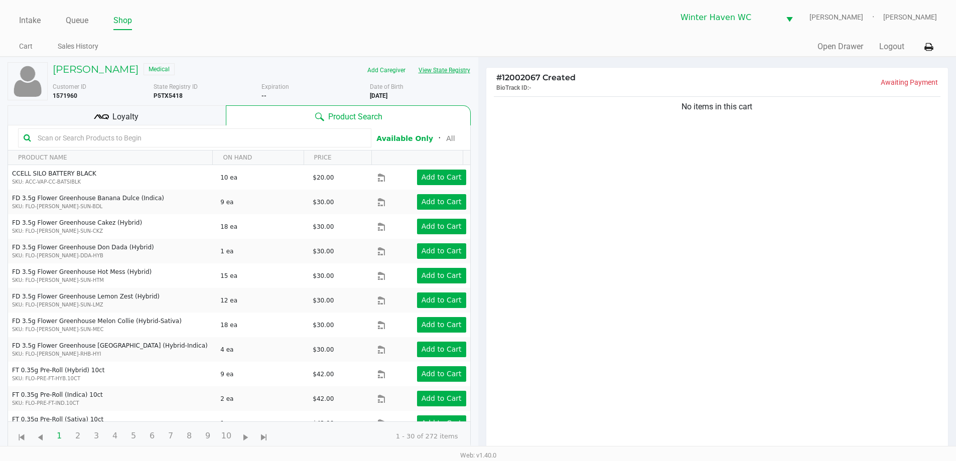
click at [432, 69] on button "View State Registry" at bounding box center [441, 70] width 59 height 16
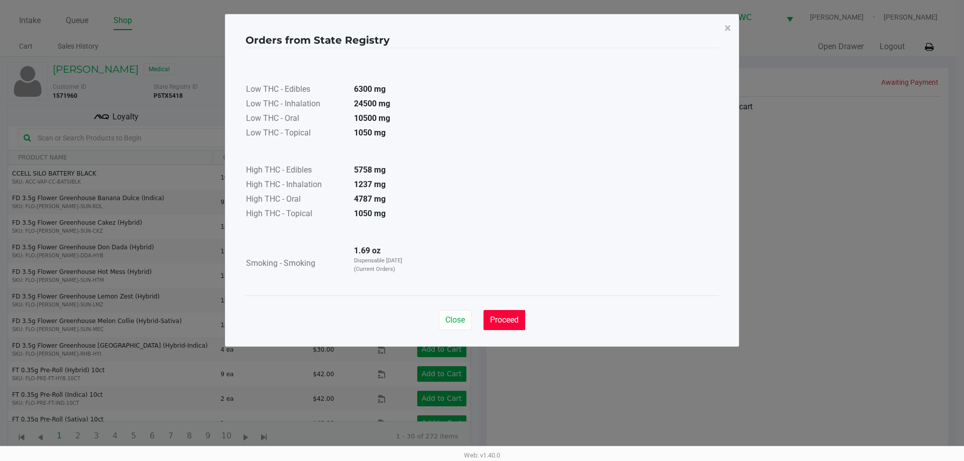
click at [499, 315] on button "Proceed" at bounding box center [504, 320] width 42 height 20
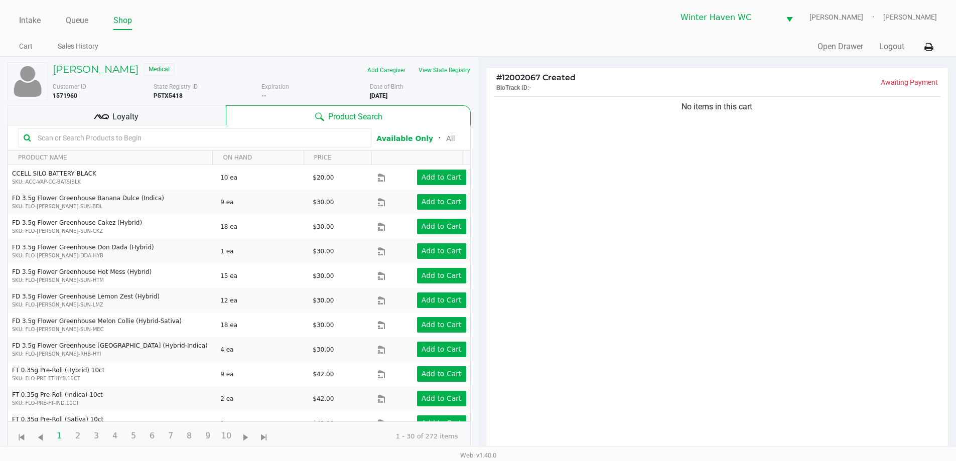
click at [273, 134] on input "text" at bounding box center [200, 137] width 332 height 15
click at [179, 139] on input "text" at bounding box center [200, 137] width 332 height 15
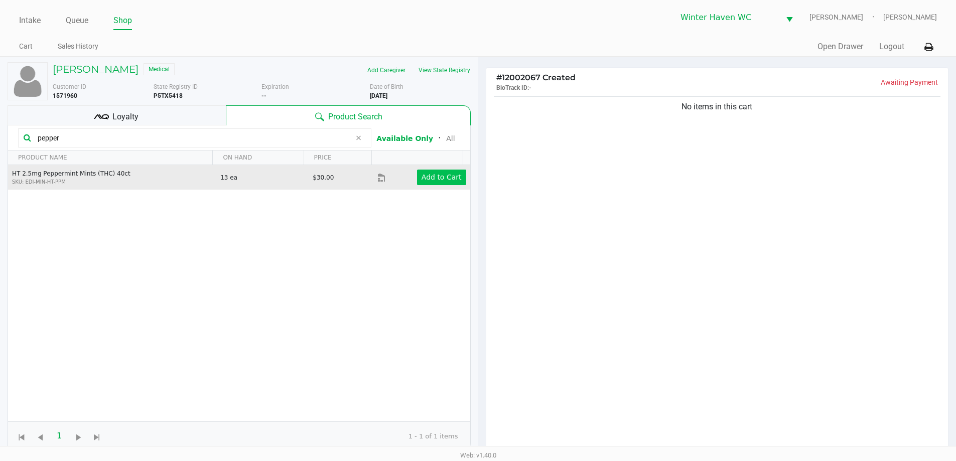
type input "pepper"
click at [430, 181] on app-button-loader "Add to Cart" at bounding box center [442, 177] width 40 height 8
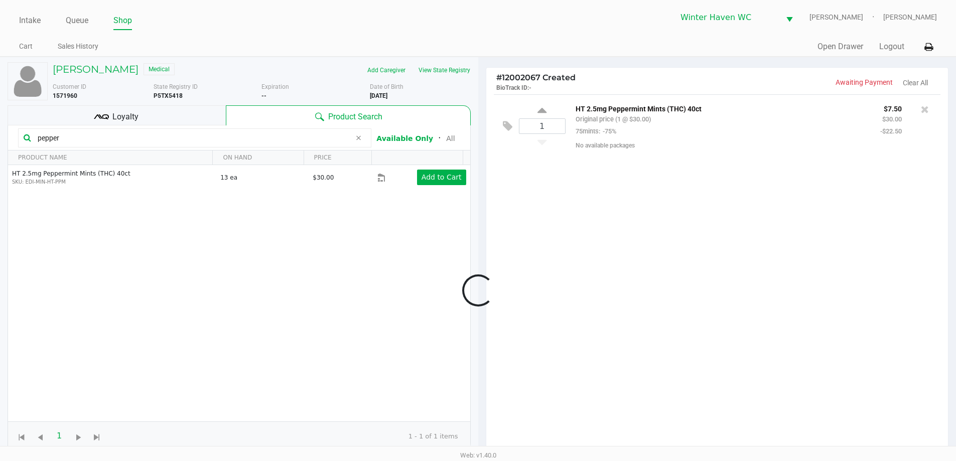
click at [197, 138] on div at bounding box center [478, 290] width 956 height 367
click at [197, 138] on input "pepper" at bounding box center [192, 137] width 317 height 15
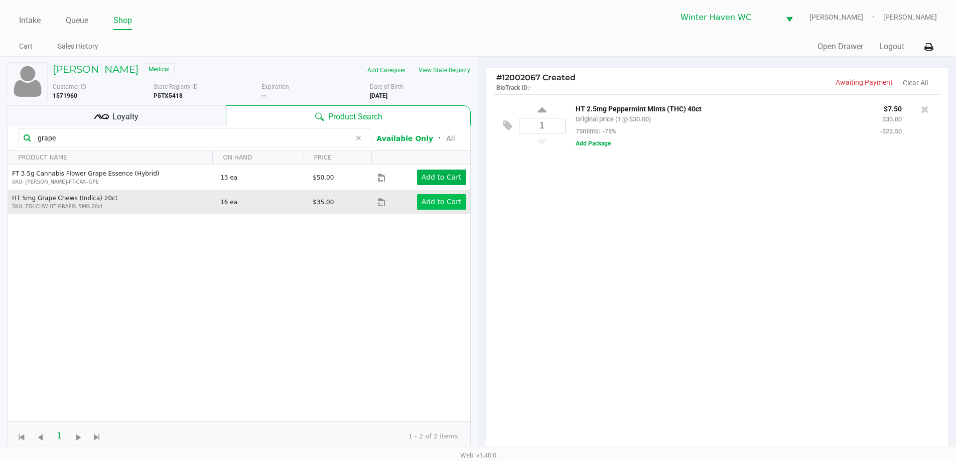
type input "grape"
click at [428, 206] on app-button-loader "Add to Cart" at bounding box center [442, 202] width 40 height 8
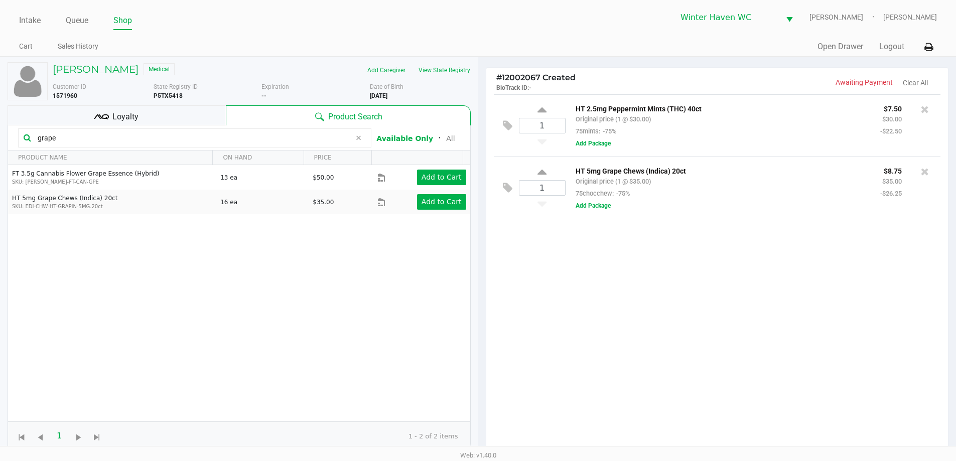
click at [291, 140] on input "grape" at bounding box center [192, 137] width 317 height 15
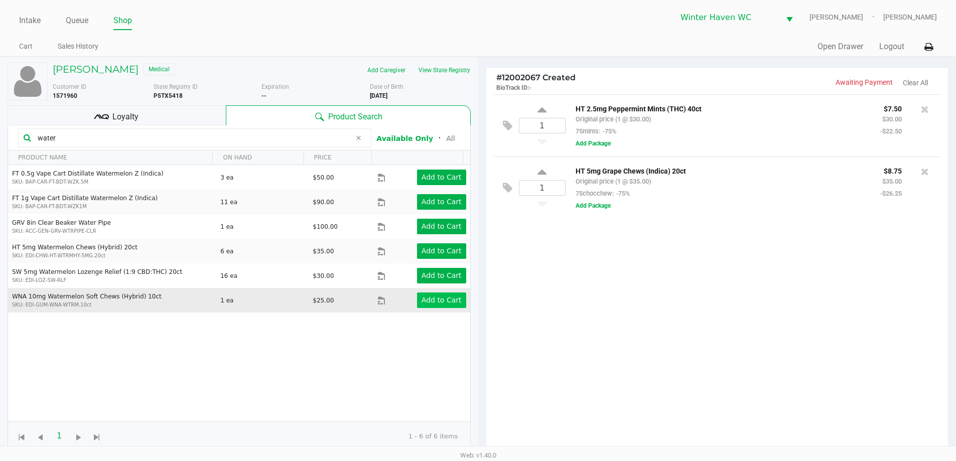
type input "water"
click at [436, 303] on app-button-loader "Add to Cart" at bounding box center [442, 300] width 40 height 8
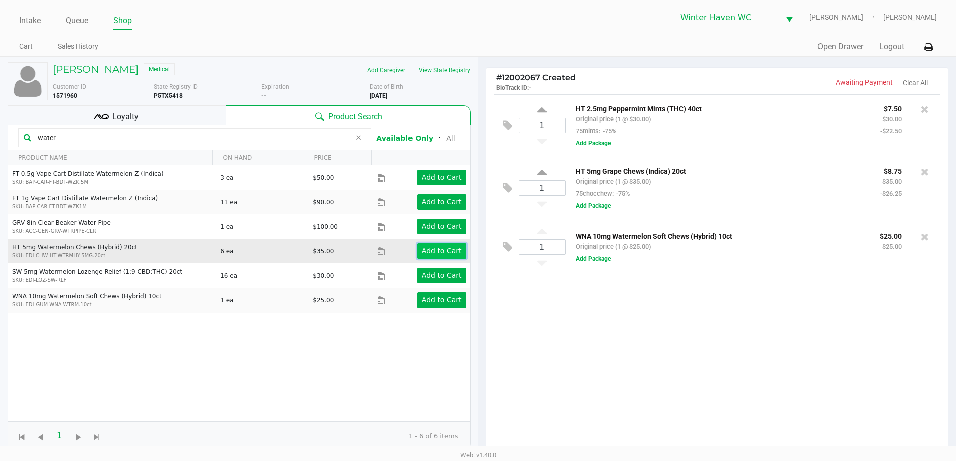
click at [432, 253] on app-button-loader "Add to Cart" at bounding box center [442, 251] width 40 height 8
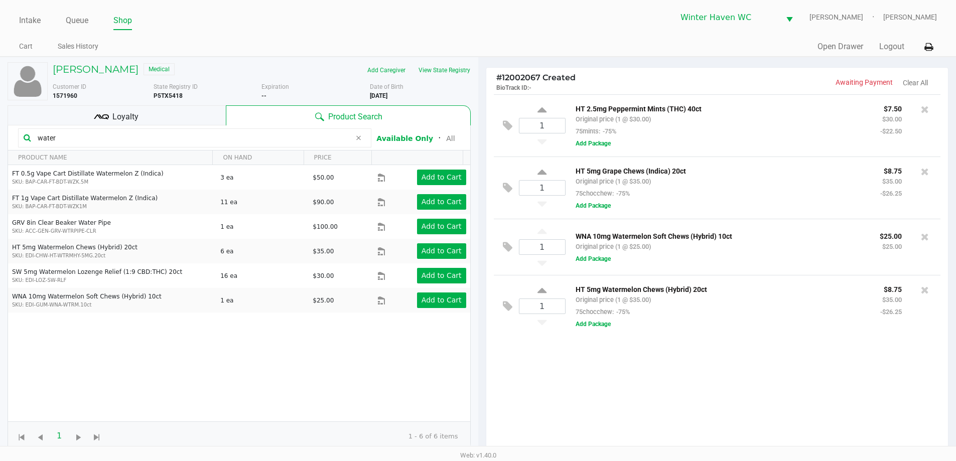
click at [927, 237] on icon at bounding box center [925, 237] width 8 height 10
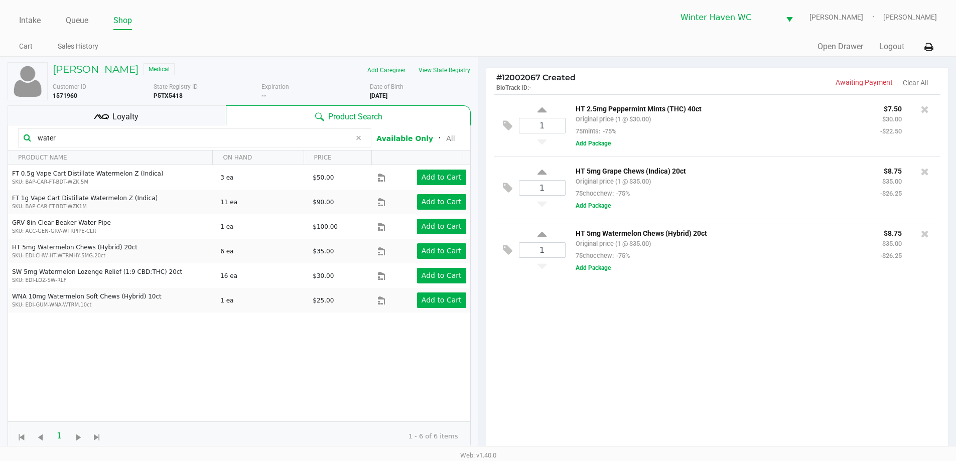
click at [114, 106] on div "Loyalty" at bounding box center [117, 115] width 218 height 20
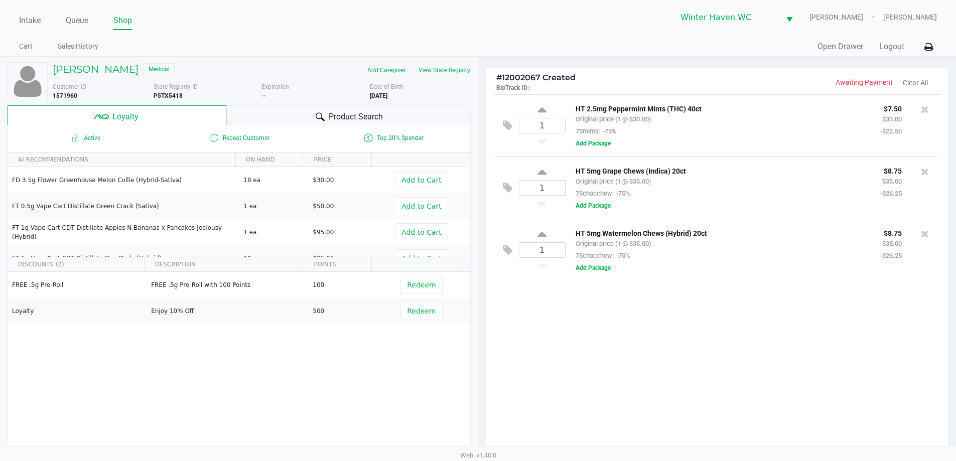
click at [306, 118] on div "Product Search" at bounding box center [348, 115] width 244 height 20
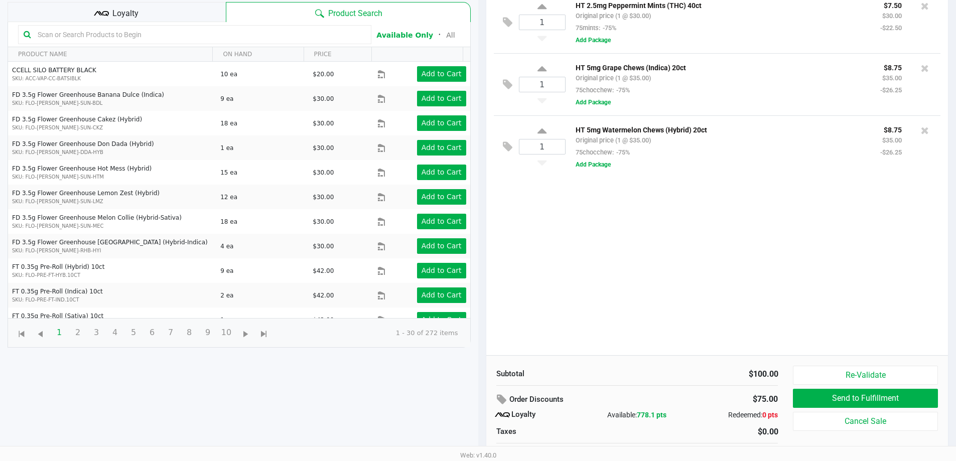
scroll to position [120, 0]
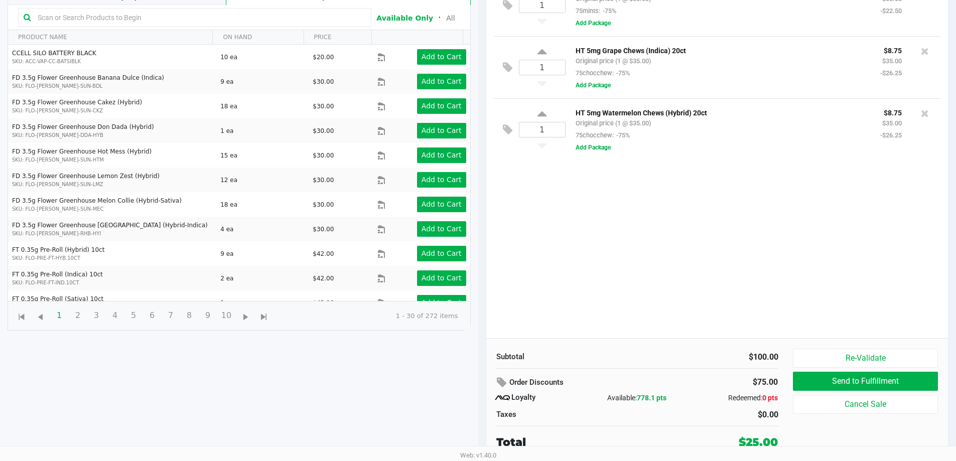
click at [155, 19] on input "text" at bounding box center [200, 17] width 332 height 15
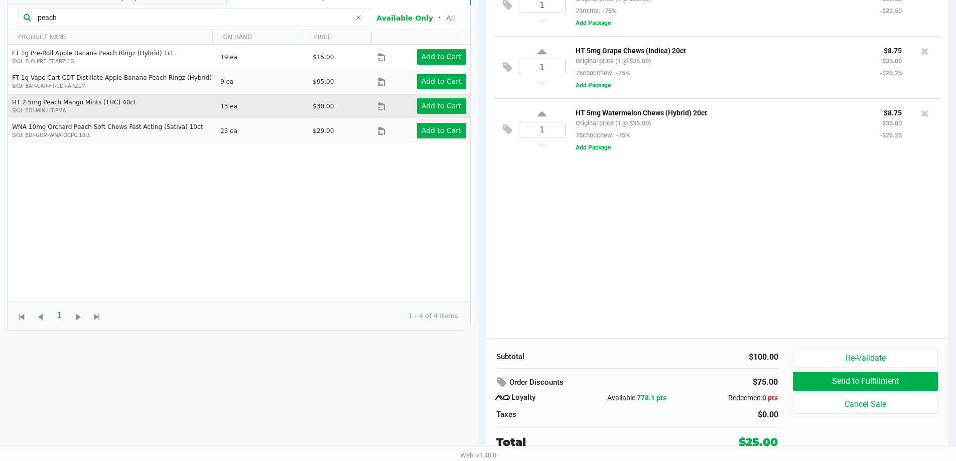
type input "peach"
click at [437, 114] on td "Add to Cart" at bounding box center [423, 106] width 92 height 25
click at [437, 102] on app-button-loader "Add to Cart" at bounding box center [442, 106] width 40 height 8
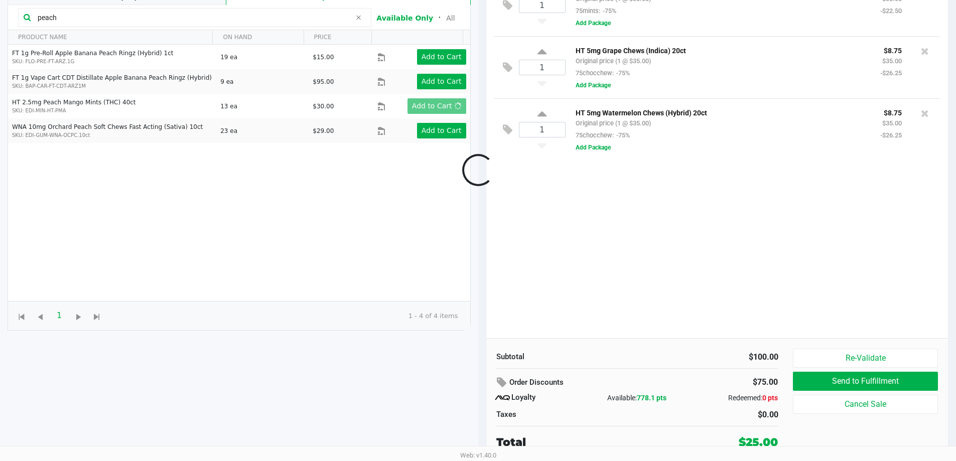
scroll to position [0, 0]
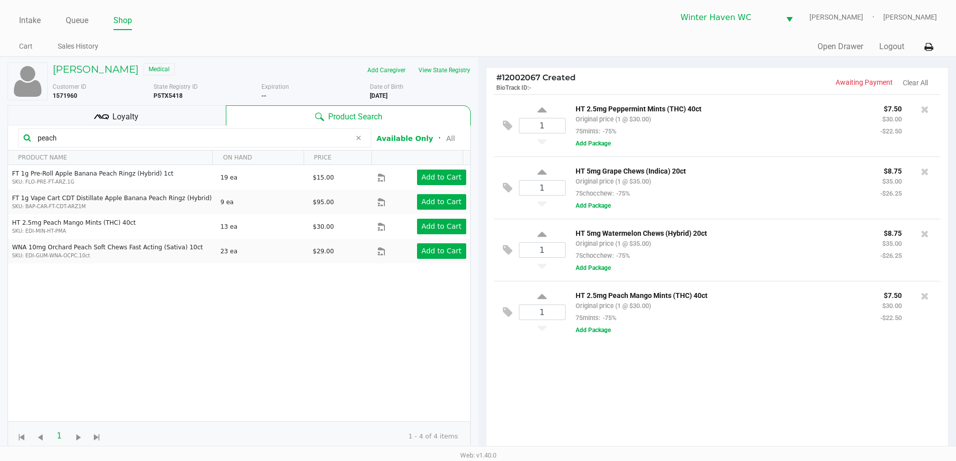
click at [220, 139] on input "peach" at bounding box center [192, 137] width 317 height 15
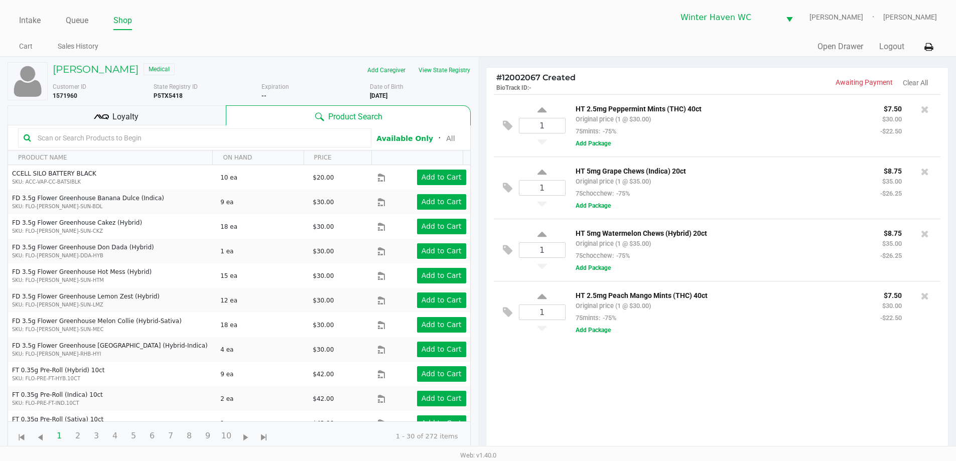
click at [186, 119] on div "Loyalty" at bounding box center [117, 115] width 218 height 20
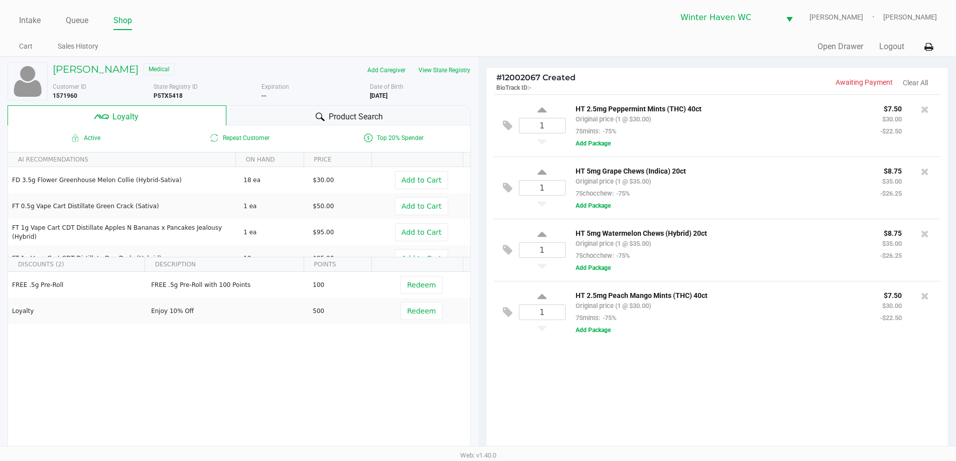
click at [261, 115] on div "Product Search" at bounding box center [348, 115] width 244 height 20
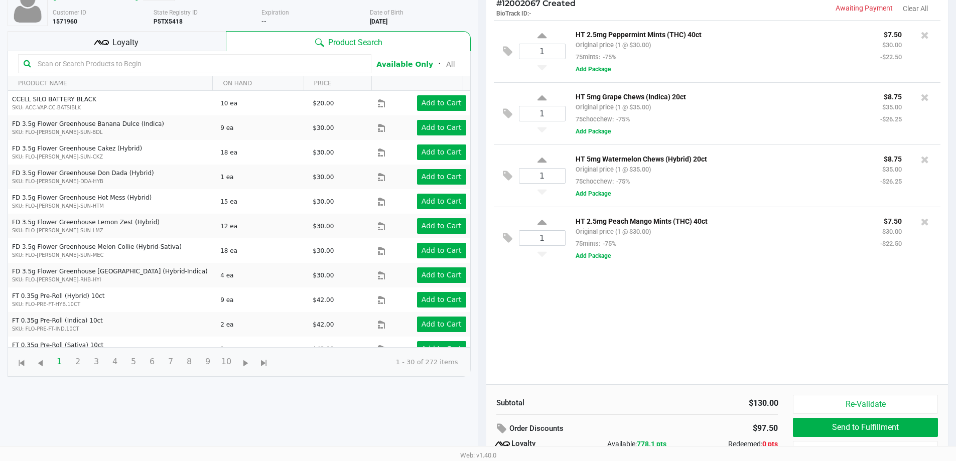
scroll to position [120, 0]
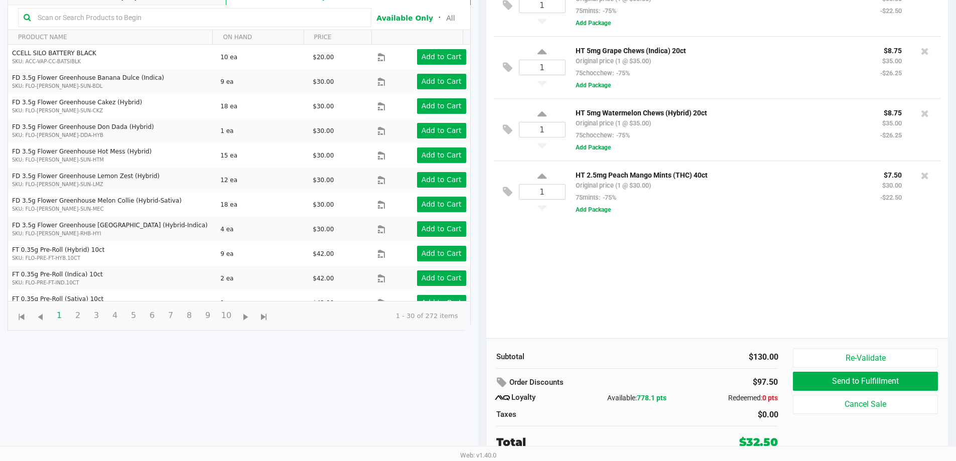
click at [118, 18] on input "text" at bounding box center [200, 17] width 332 height 15
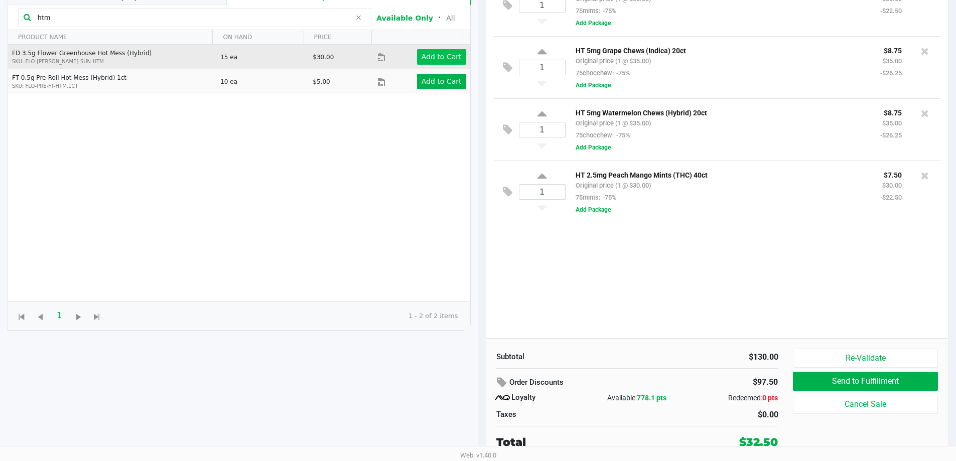
type input "htm"
click at [431, 56] on app-button-loader "Add to Cart" at bounding box center [442, 57] width 40 height 8
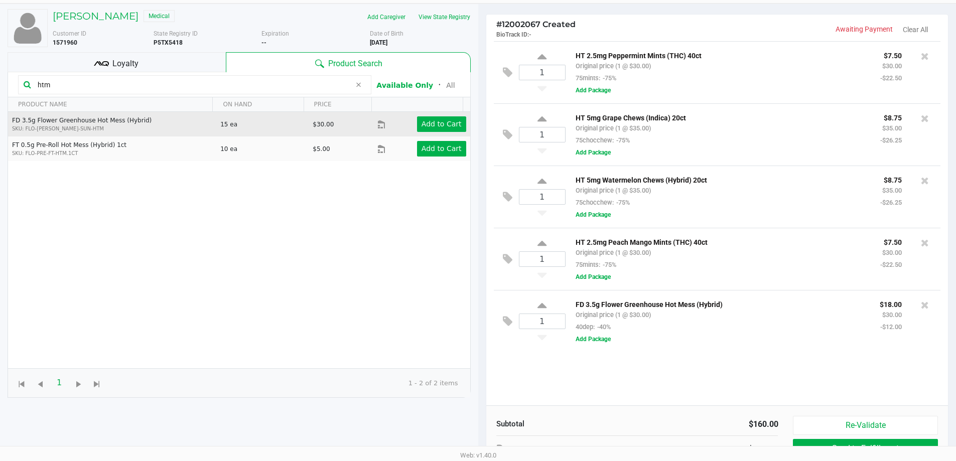
scroll to position [0, 0]
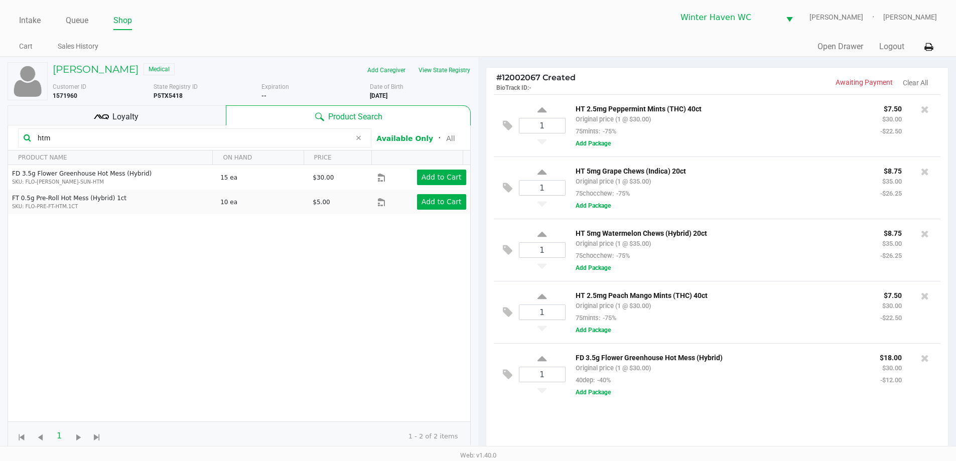
click at [203, 131] on input "htm" at bounding box center [192, 137] width 317 height 15
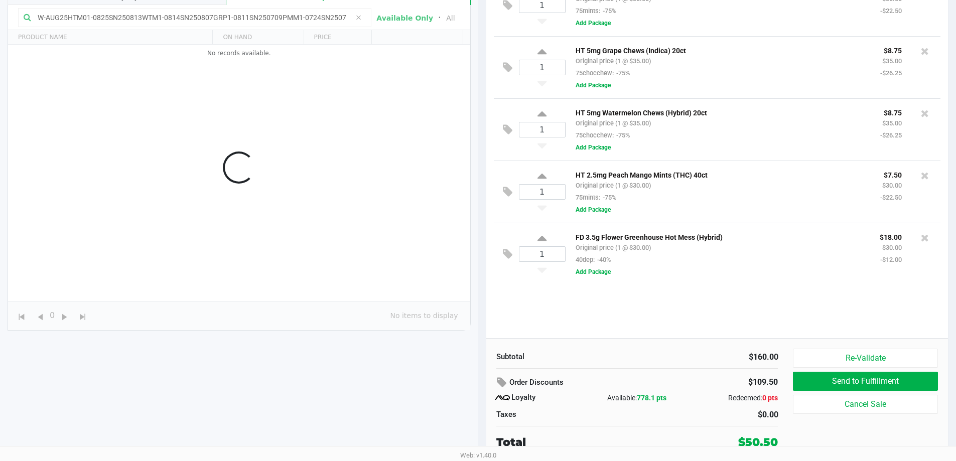
scroll to position [0, 39]
type input "W-AUG25HTM01-0825SN250813WTM1-0814SN250807GRP1-0811SN250709PMM1-0724SN250715PEP…"
click at [715, 305] on div "1 HT 2.5mg Peppermint Mints (THC) 40ct Original price (1 @ $30.00) 75mints: -75…" at bounding box center [717, 156] width 462 height 364
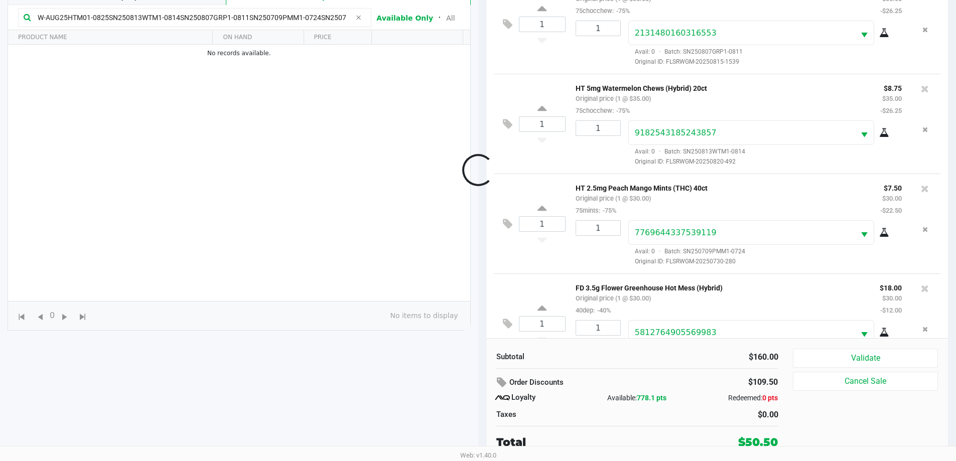
scroll to position [138, 0]
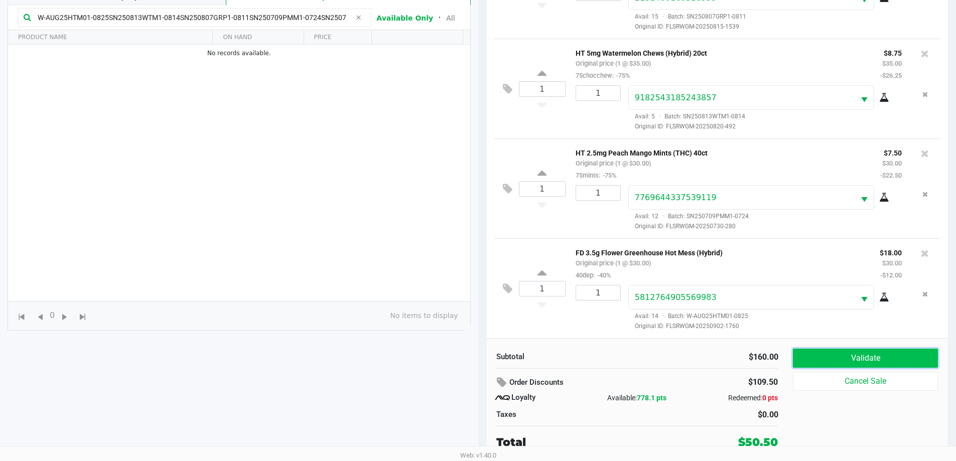
click at [840, 360] on button "Validate" at bounding box center [865, 358] width 145 height 19
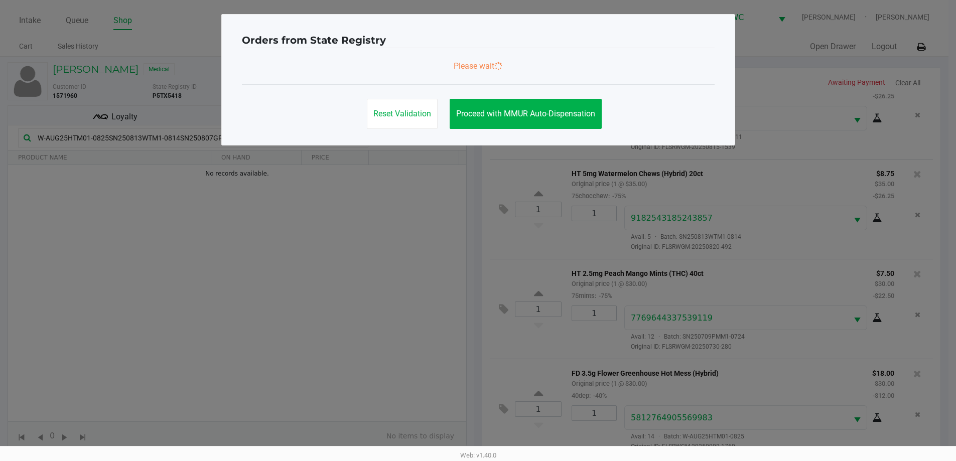
scroll to position [0, 0]
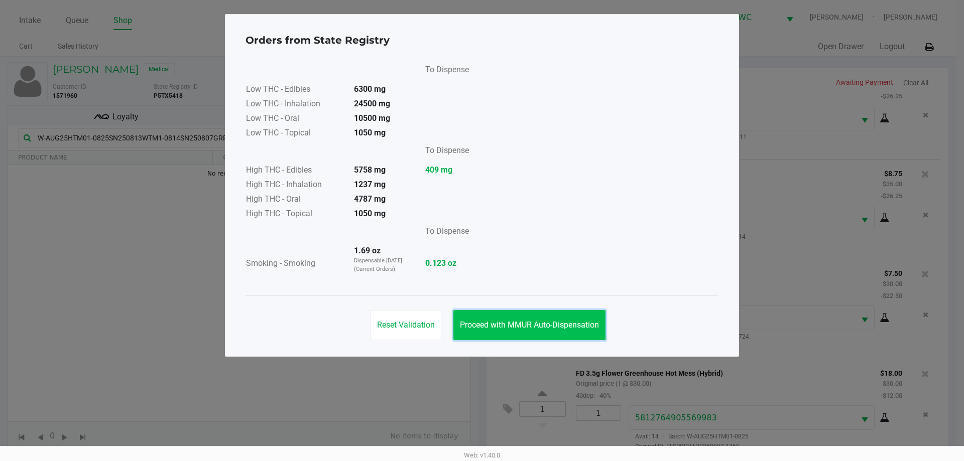
click at [520, 314] on button "Proceed with MMUR Auto-Dispensation" at bounding box center [529, 325] width 152 height 30
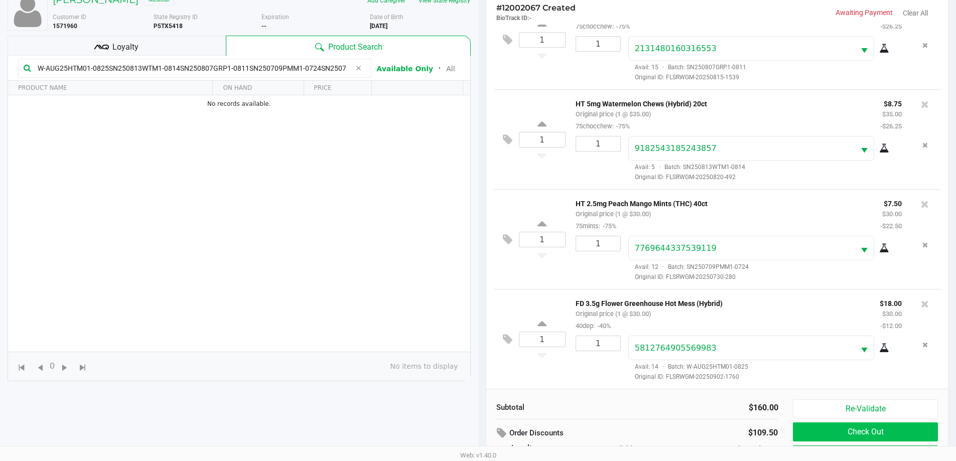
scroll to position [120, 0]
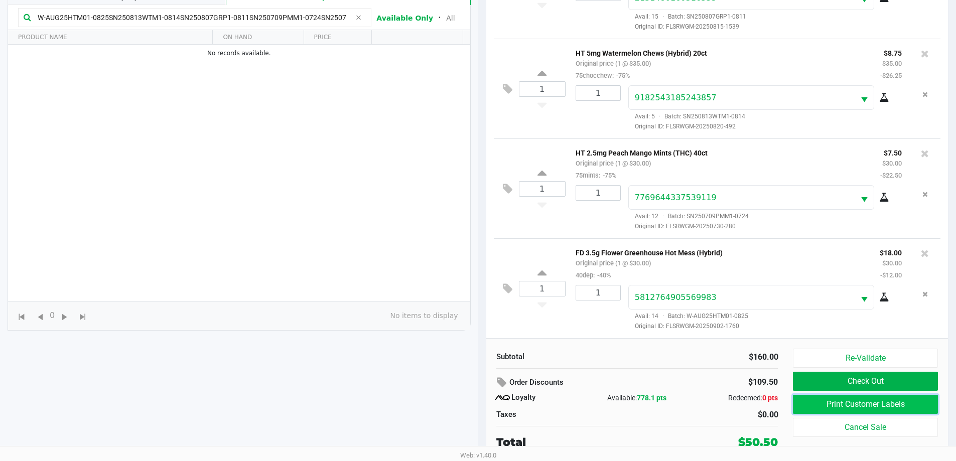
click at [827, 401] on button "Print Customer Labels" at bounding box center [865, 404] width 145 height 19
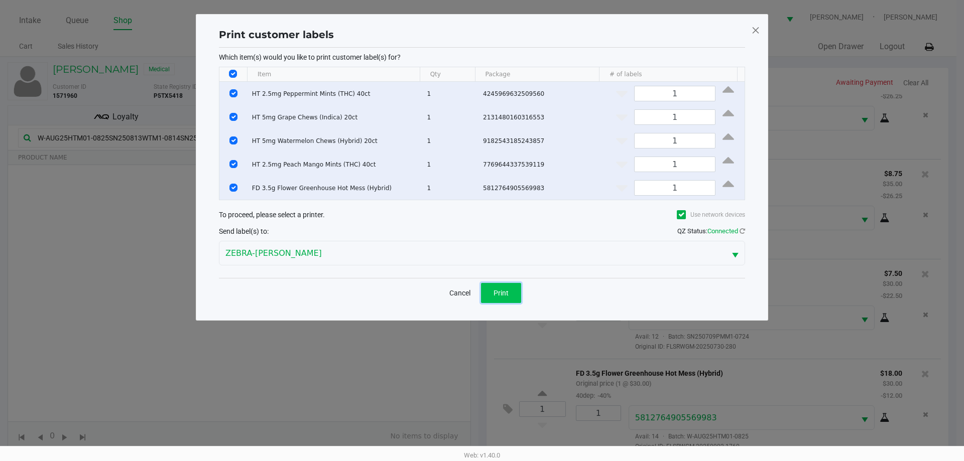
click at [494, 285] on button "Print" at bounding box center [501, 293] width 40 height 20
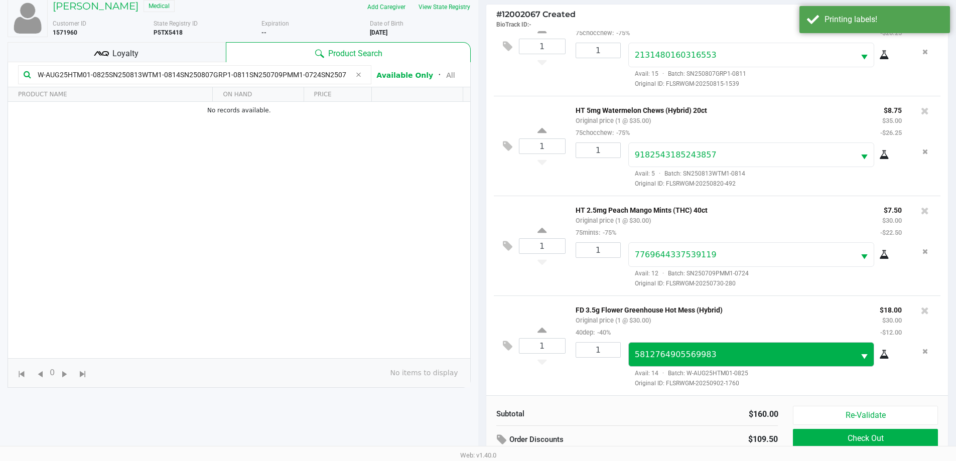
scroll to position [120, 0]
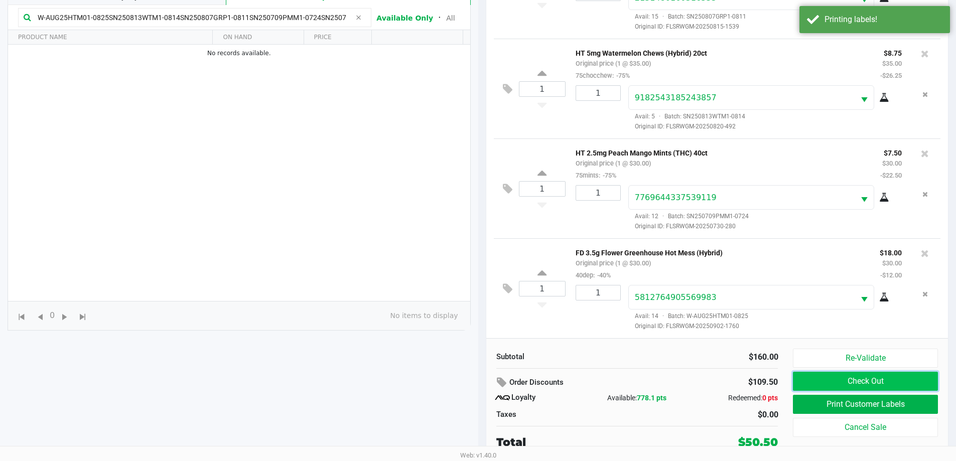
click at [844, 379] on button "Check Out" at bounding box center [865, 381] width 145 height 19
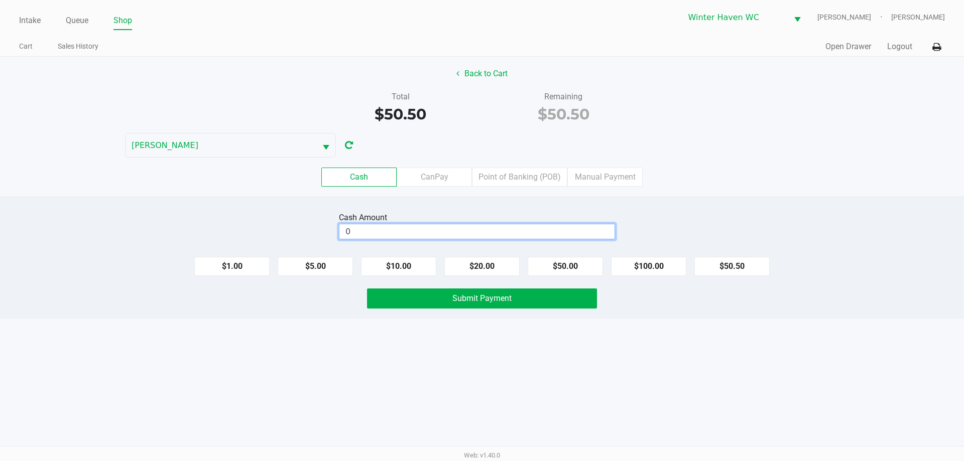
click at [526, 237] on input "0" at bounding box center [476, 231] width 275 height 15
type input "$51.00"
click at [478, 377] on div "Intake Queue Shop Winter Haven WC JAMES-OTTO Micah Harrison Cart Sales History …" at bounding box center [482, 230] width 964 height 461
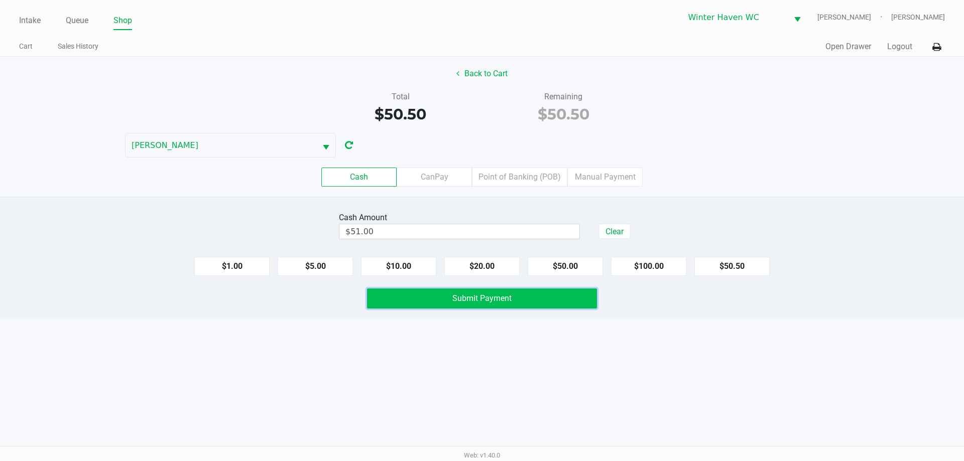
click at [459, 296] on span "Submit Payment" at bounding box center [481, 299] width 59 height 10
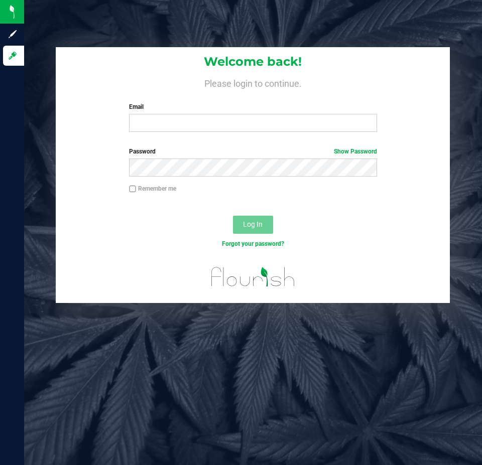
click at [187, 111] on label "Email" at bounding box center [252, 106] width 247 height 9
click at [187, 114] on input "Email" at bounding box center [252, 123] width 247 height 18
click at [189, 125] on input "Email" at bounding box center [252, 123] width 247 height 18
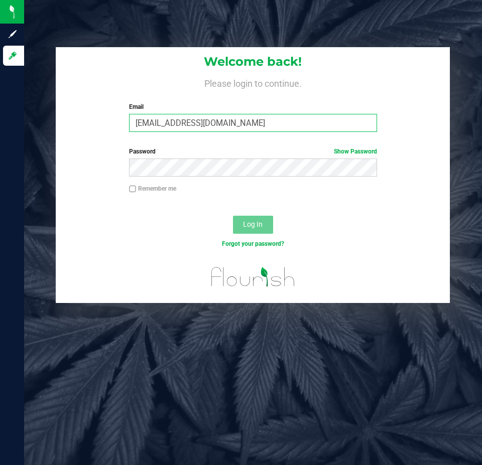
type input "mharrison@liveparallel.com"
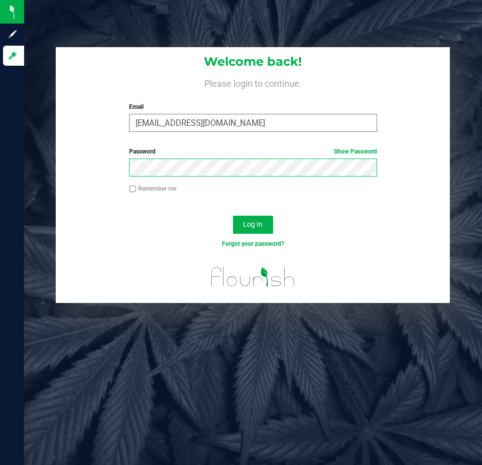
click at [233, 216] on button "Log In" at bounding box center [253, 225] width 40 height 18
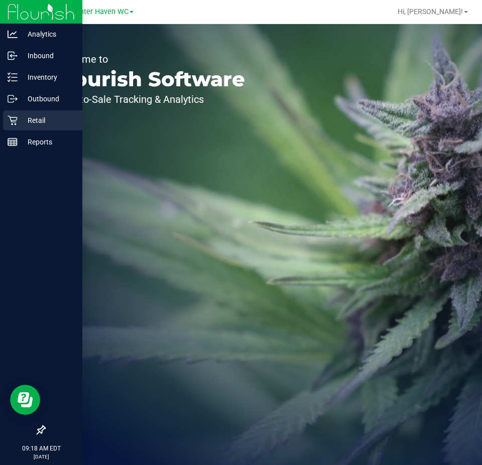
click at [22, 118] on p "Retail" at bounding box center [48, 120] width 60 height 12
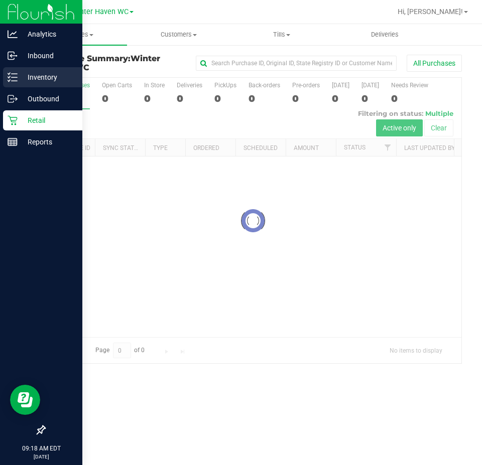
click at [19, 80] on p "Inventory" at bounding box center [48, 77] width 60 height 12
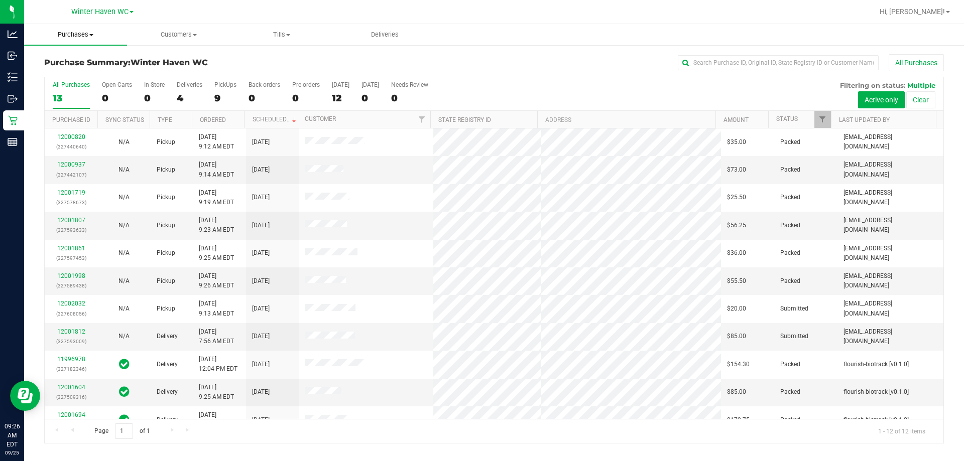
click at [82, 41] on uib-tab-heading "Purchases Summary of purchases Fulfillment All purchases" at bounding box center [75, 34] width 103 height 21
click at [86, 70] on li "Fulfillment" at bounding box center [75, 73] width 103 height 12
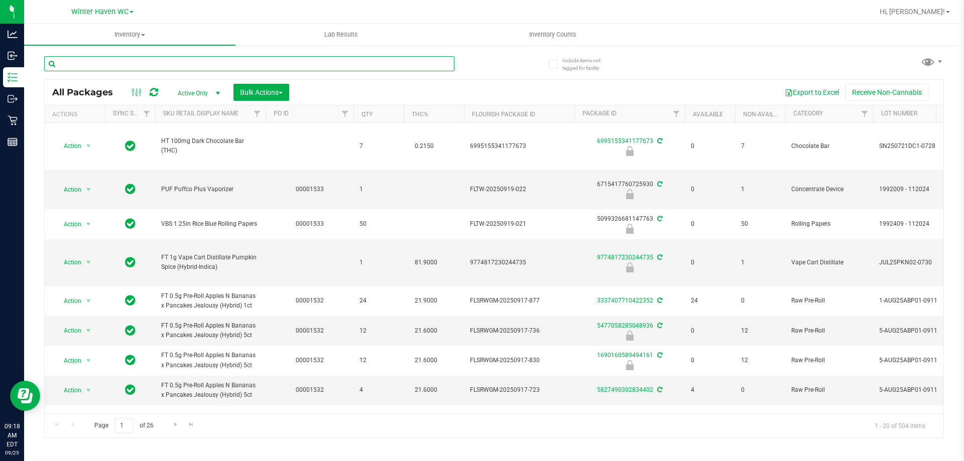
click at [223, 66] on input "text" at bounding box center [249, 63] width 410 height 15
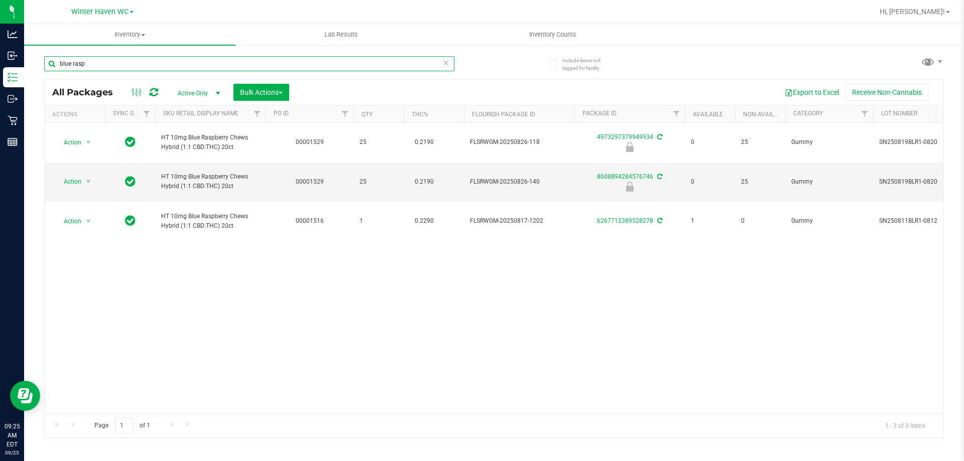
click at [248, 61] on input "blue rasp" at bounding box center [249, 63] width 410 height 15
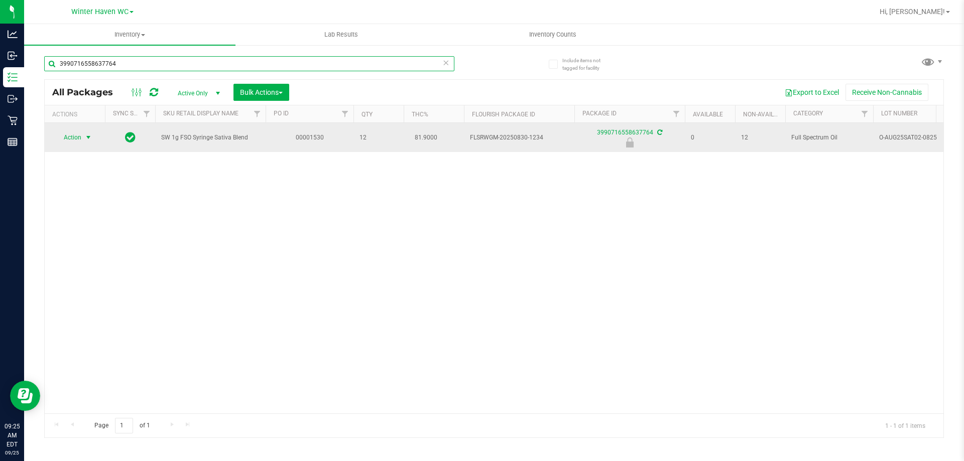
type input "3990716558637764"
click at [83, 135] on span "select" at bounding box center [88, 137] width 13 height 14
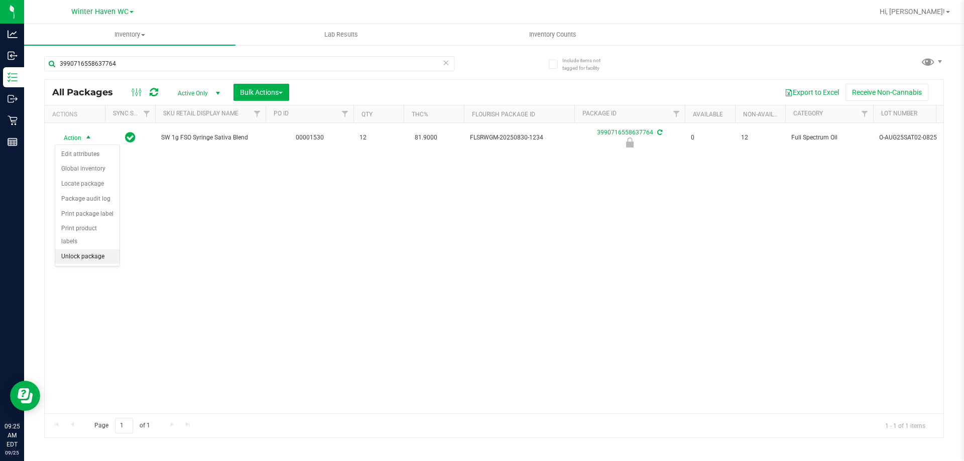
click at [102, 249] on li "Unlock package" at bounding box center [87, 256] width 64 height 15
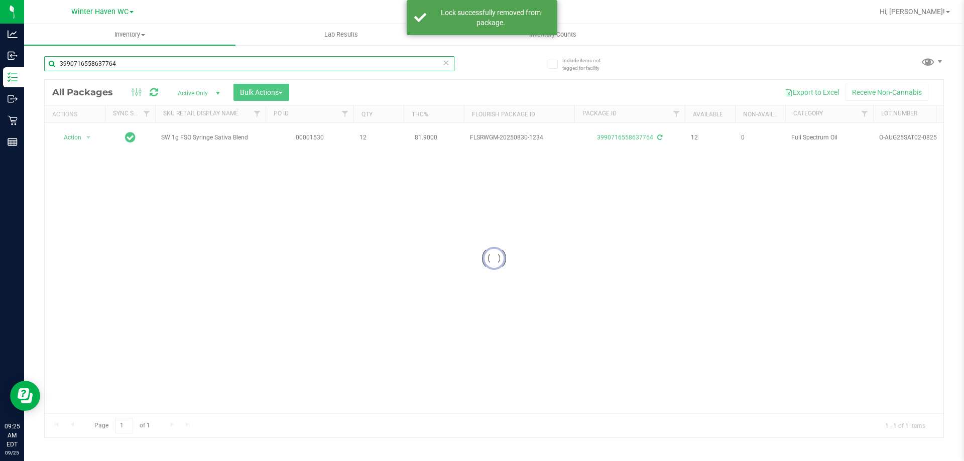
click at [239, 69] on input "3990716558637764" at bounding box center [249, 63] width 410 height 15
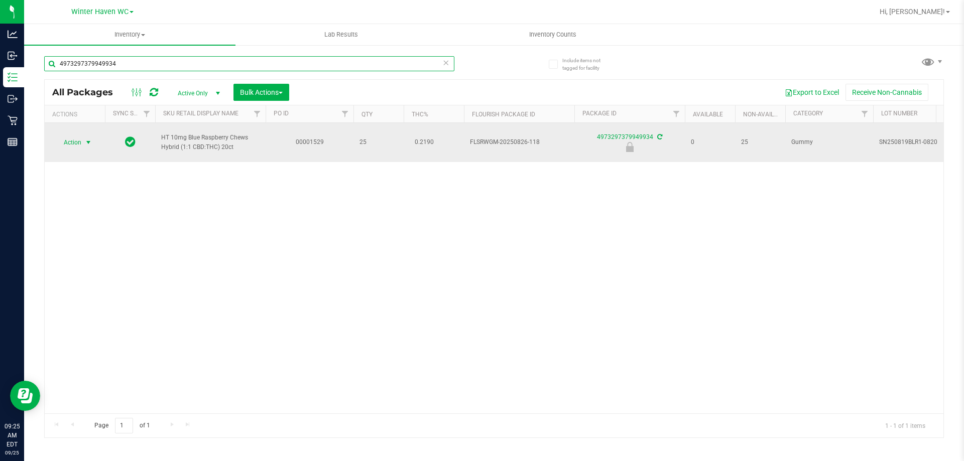
type input "4973297379949934"
click at [77, 144] on span "Action" at bounding box center [68, 143] width 27 height 14
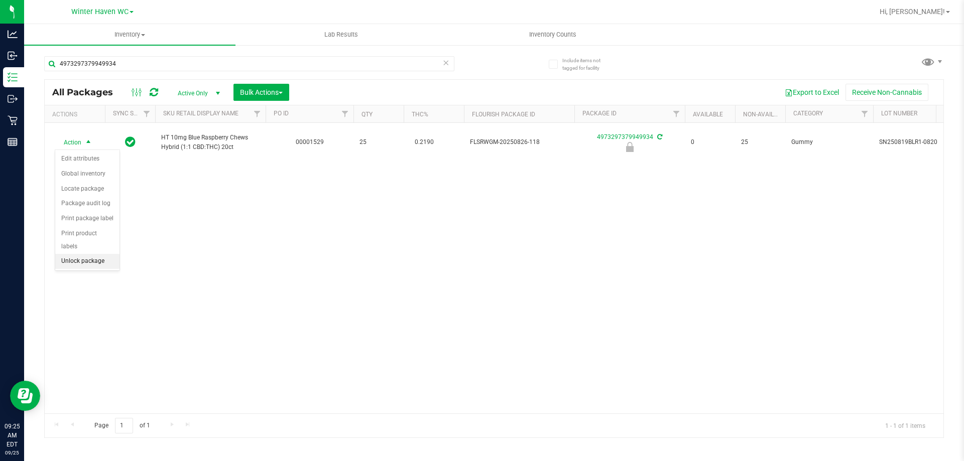
click at [90, 254] on li "Unlock package" at bounding box center [87, 261] width 64 height 15
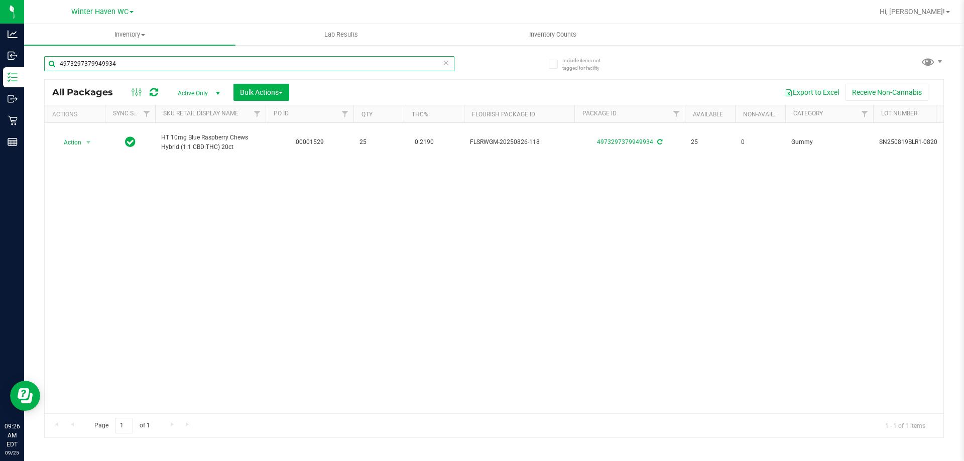
click at [154, 67] on input "4973297379949934" at bounding box center [249, 63] width 410 height 15
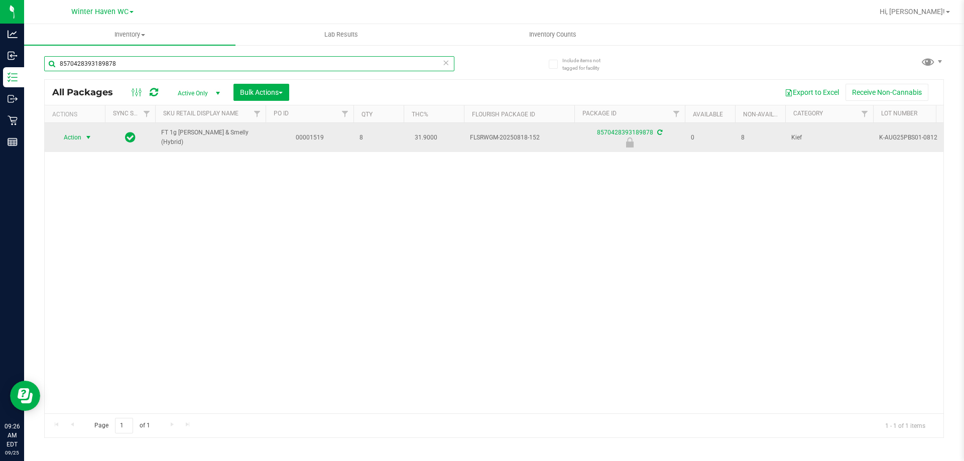
type input "8570428393189878"
click at [80, 138] on span "Action" at bounding box center [68, 137] width 27 height 14
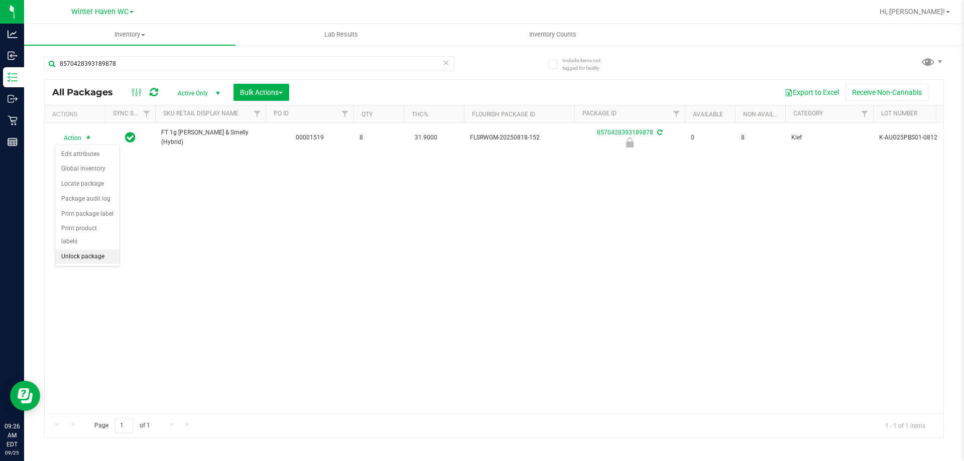
click at [98, 249] on li "Unlock package" at bounding box center [87, 256] width 64 height 15
